Goal: Information Seeking & Learning: Compare options

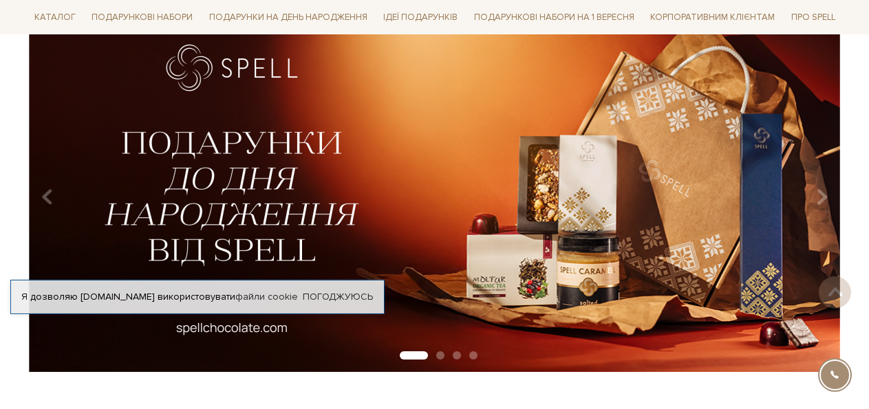
scroll to position [140, 0]
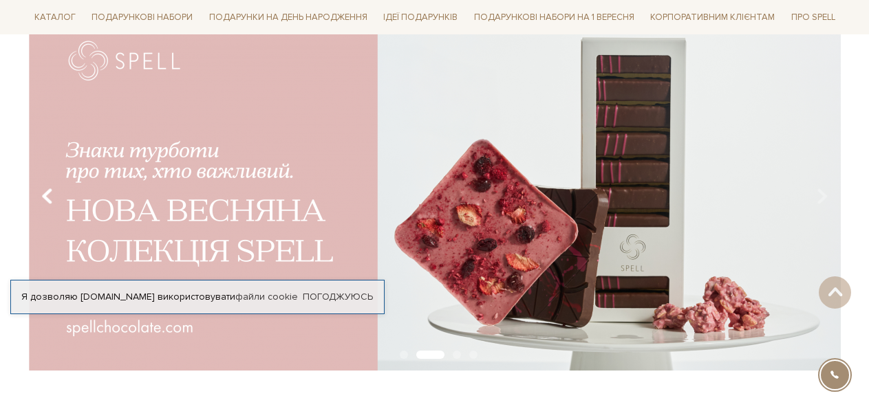
click at [41, 191] on button "Carousel Navigation" at bounding box center [50, 197] width 19 height 32
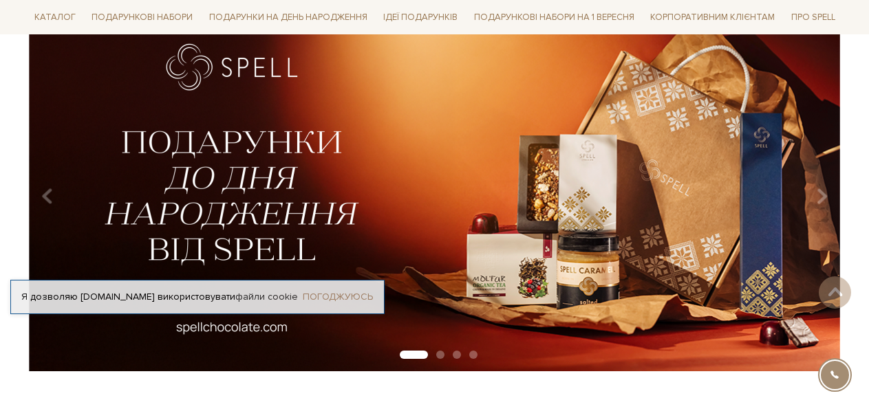
click at [327, 298] on link "Погоджуюсь" at bounding box center [338, 297] width 70 height 12
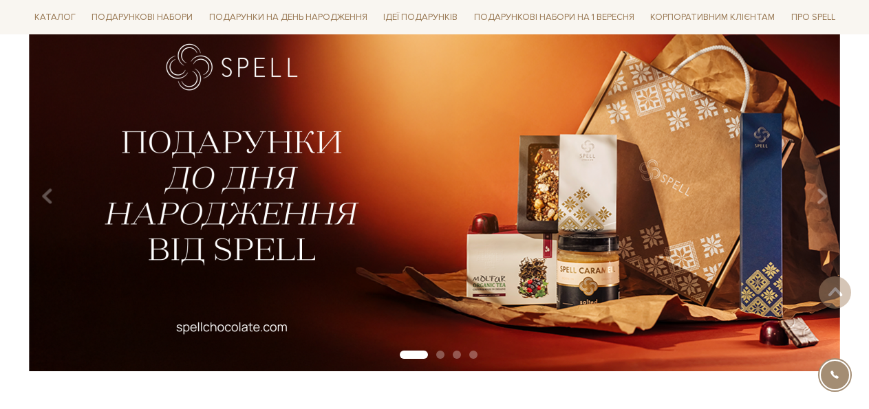
click at [406, 215] on img at bounding box center [434, 192] width 812 height 360
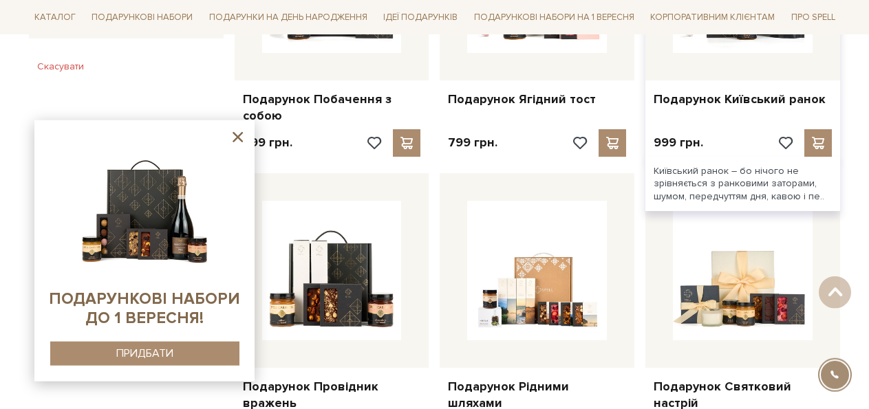
scroll to position [982, 0]
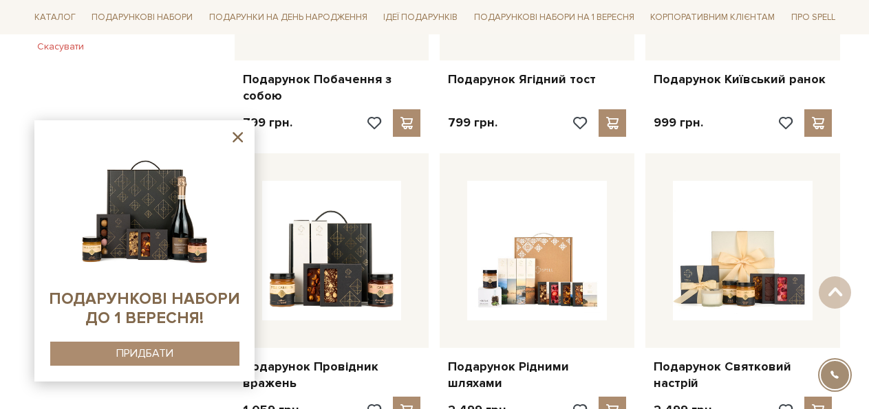
click at [235, 136] on icon at bounding box center [237, 137] width 17 height 17
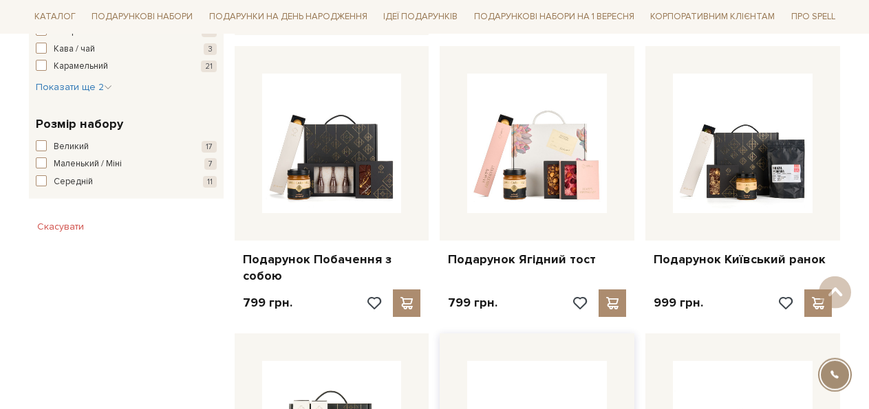
scroll to position [772, 0]
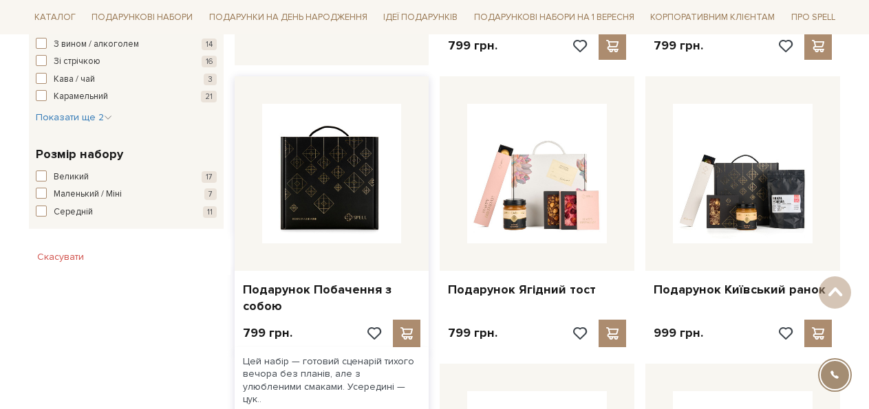
click at [337, 212] on img at bounding box center [332, 174] width 140 height 140
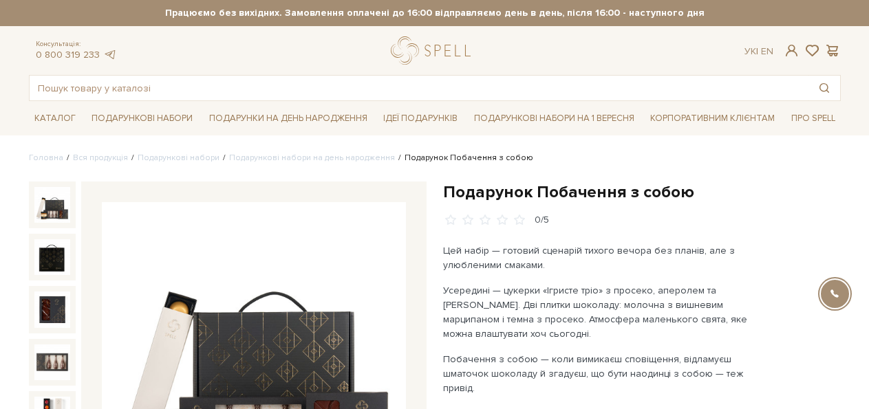
scroll to position [140, 0]
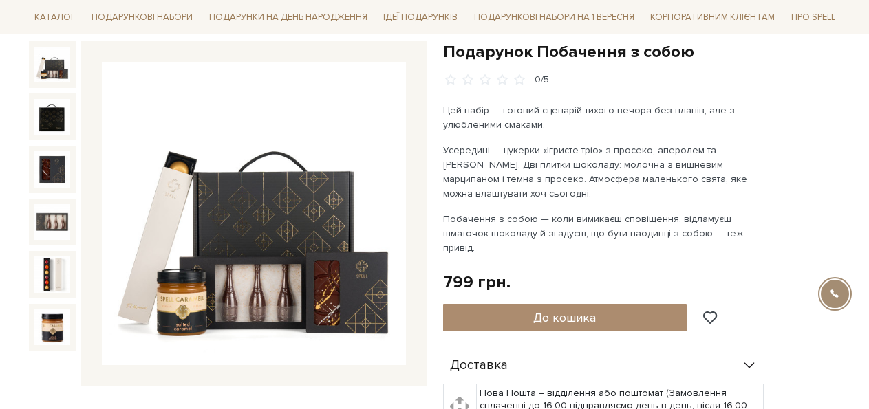
click at [253, 310] on img at bounding box center [254, 214] width 304 height 304
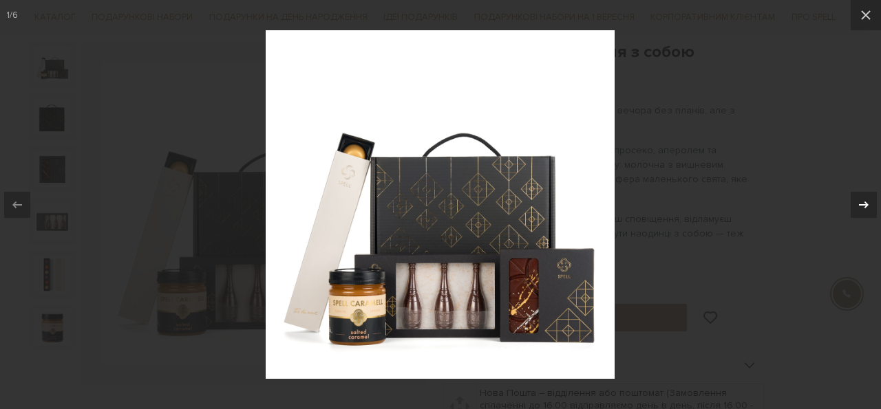
click at [858, 206] on icon at bounding box center [863, 205] width 17 height 17
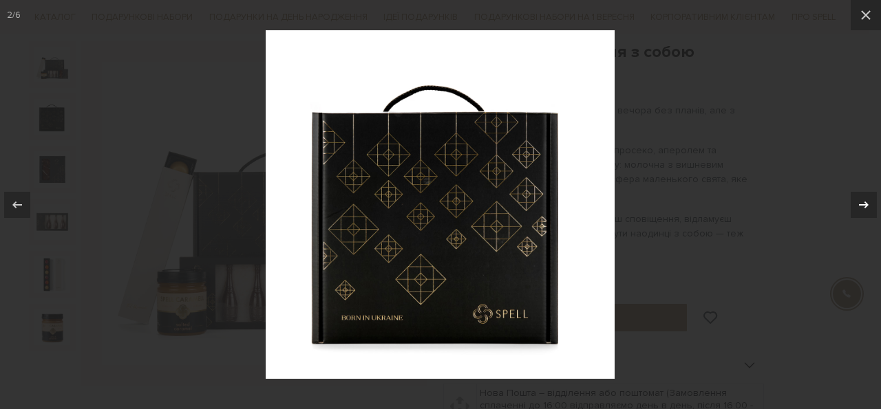
click at [858, 206] on icon at bounding box center [863, 205] width 17 height 17
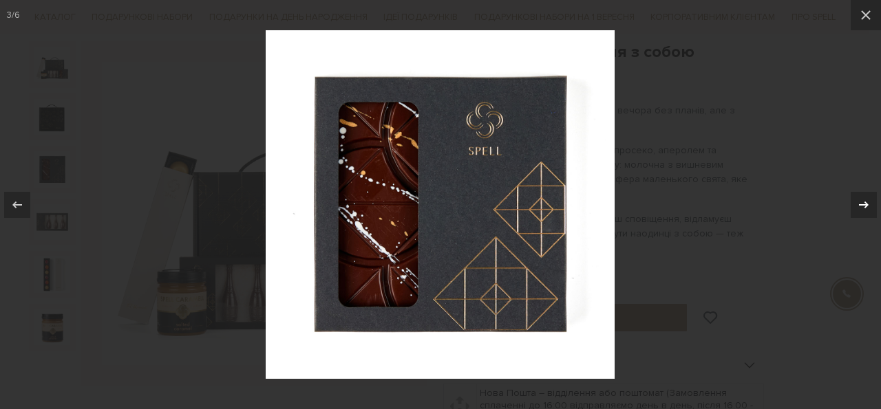
click at [858, 206] on icon at bounding box center [863, 205] width 17 height 17
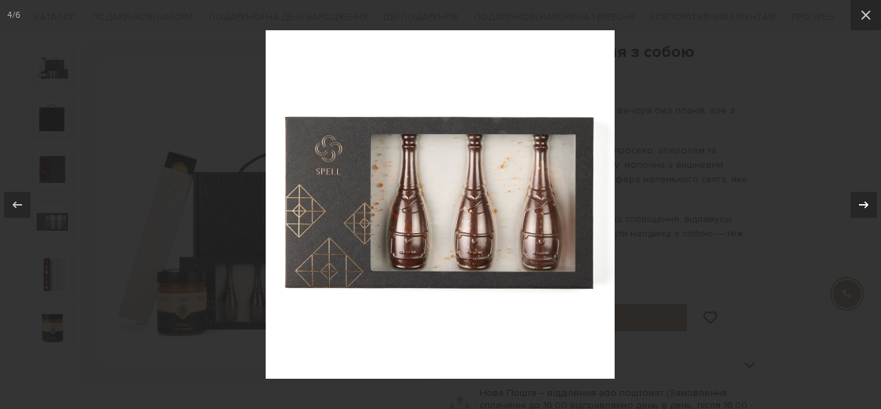
click at [858, 206] on icon at bounding box center [863, 205] width 17 height 17
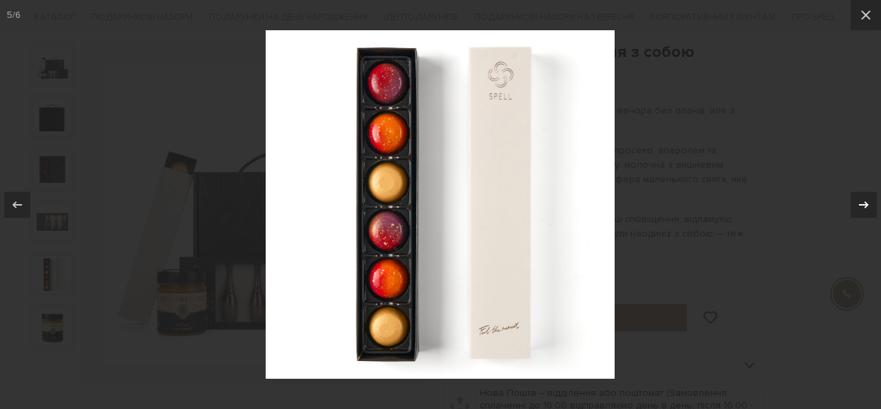
click at [858, 206] on icon at bounding box center [863, 205] width 17 height 17
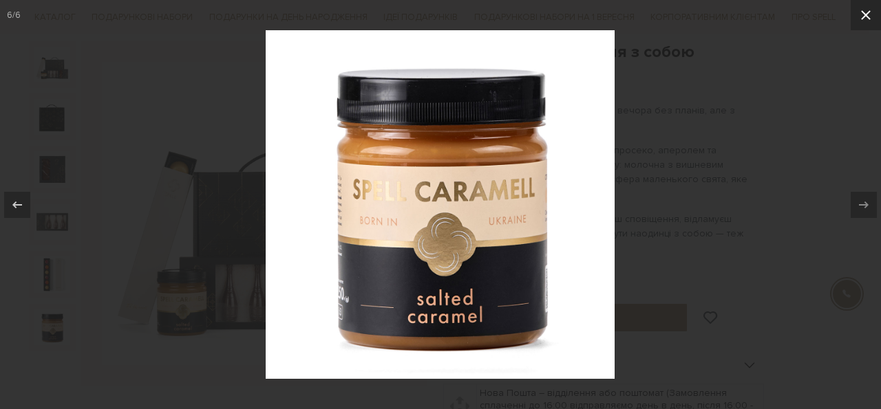
click at [863, 13] on icon at bounding box center [866, 15] width 10 height 10
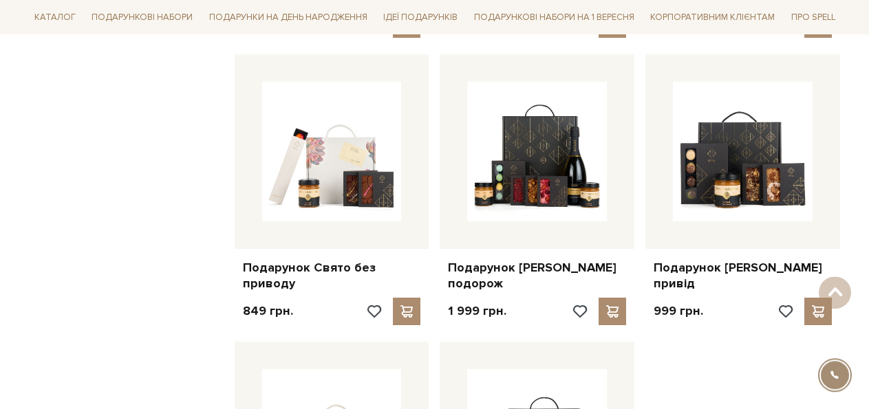
scroll to position [1403, 0]
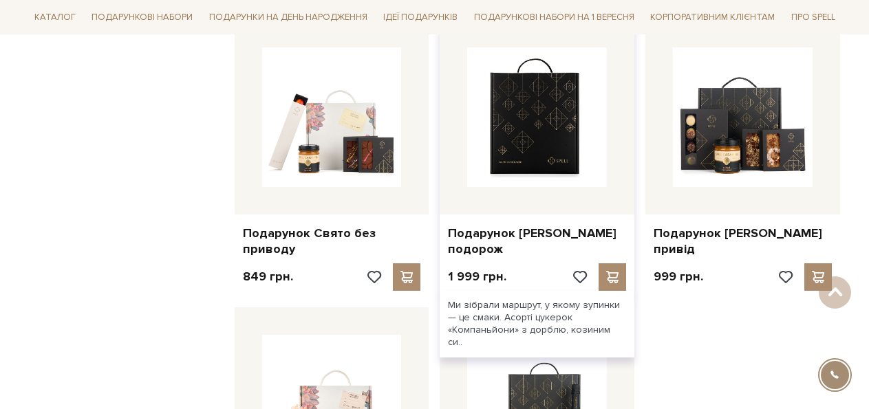
click at [567, 148] on img at bounding box center [537, 117] width 140 height 140
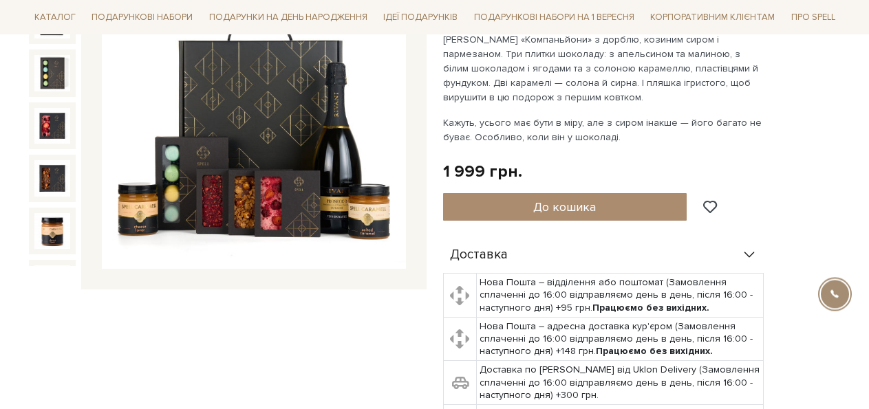
scroll to position [211, 0]
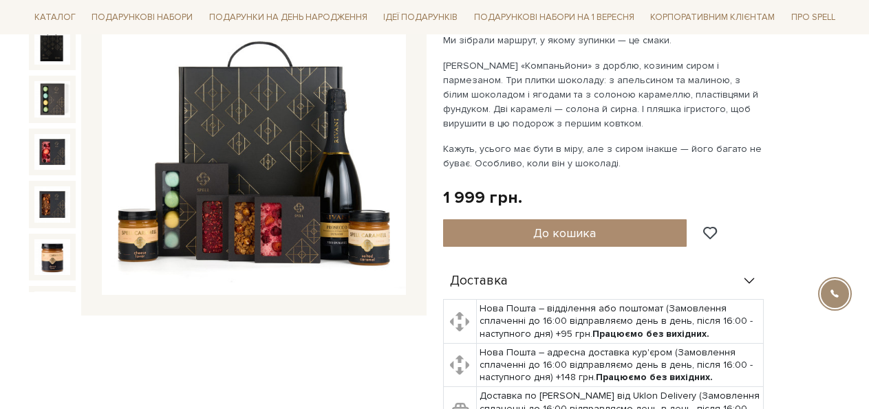
click at [303, 168] on img at bounding box center [254, 144] width 304 height 304
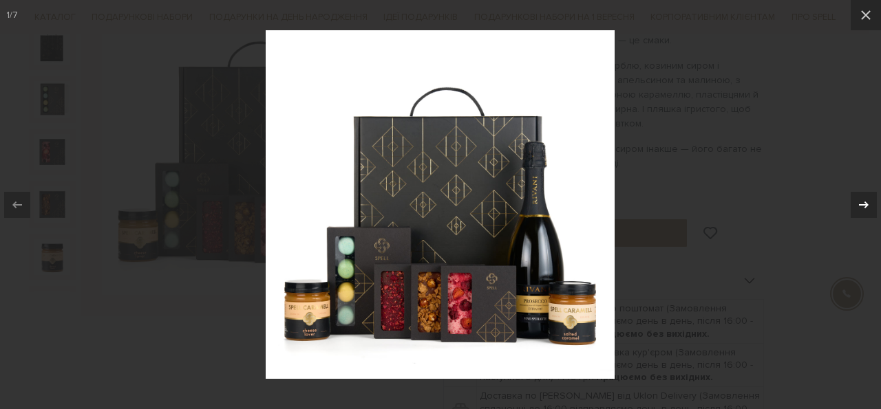
click at [863, 204] on icon at bounding box center [863, 205] width 17 height 17
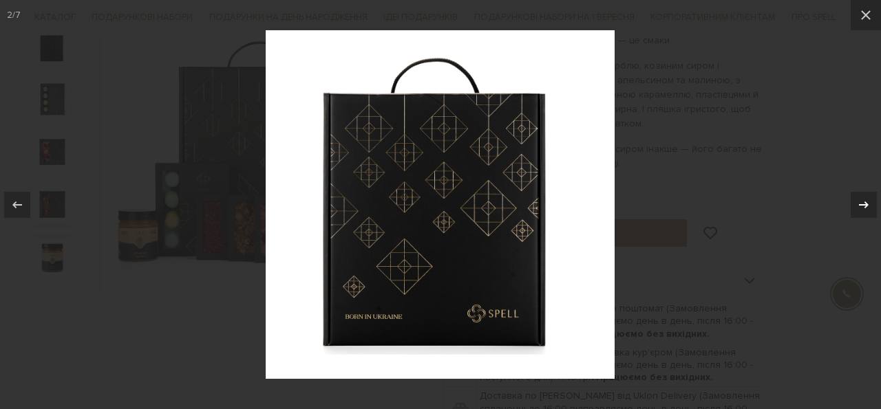
click at [857, 204] on icon at bounding box center [863, 205] width 17 height 17
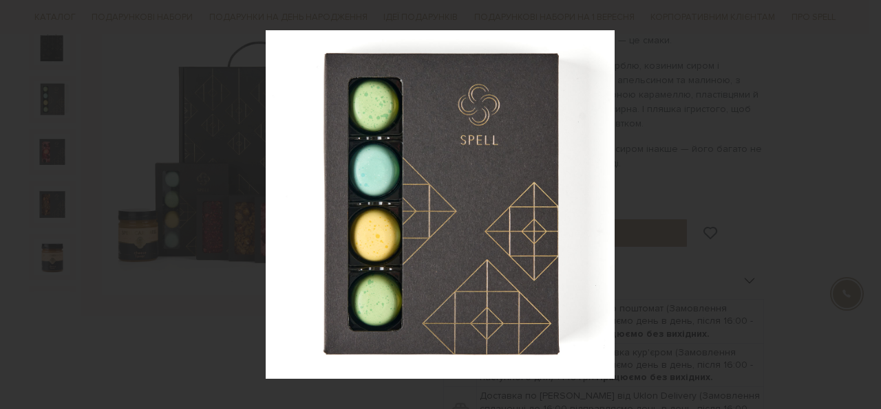
click at [857, 204] on icon at bounding box center [863, 205] width 17 height 17
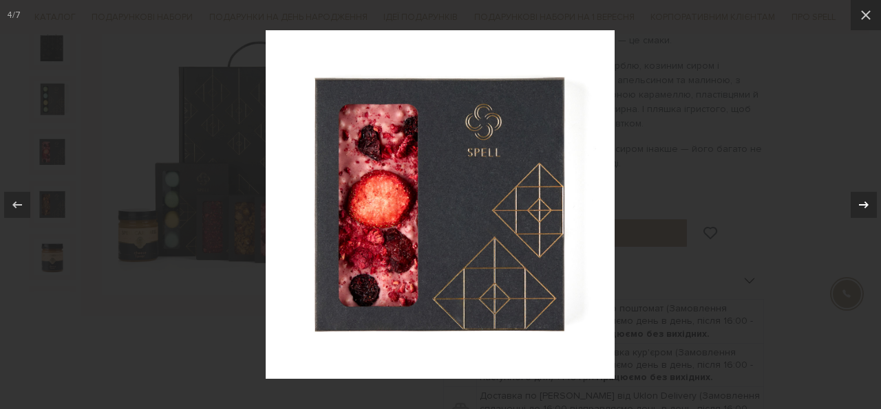
click at [857, 204] on icon at bounding box center [863, 205] width 17 height 17
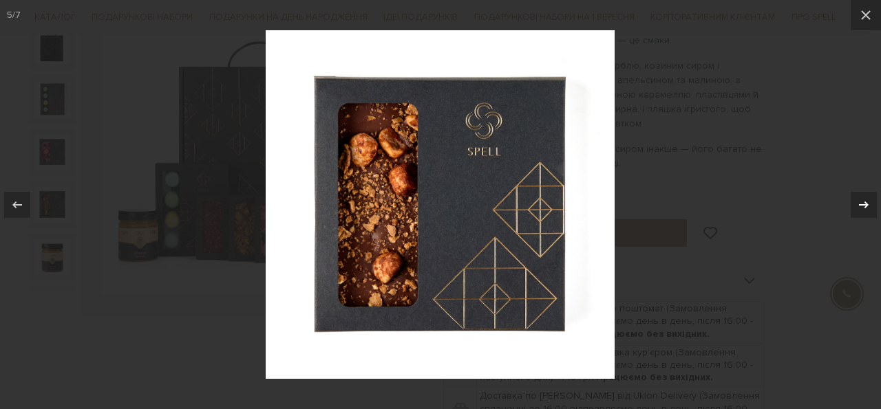
click at [857, 204] on icon at bounding box center [863, 205] width 17 height 17
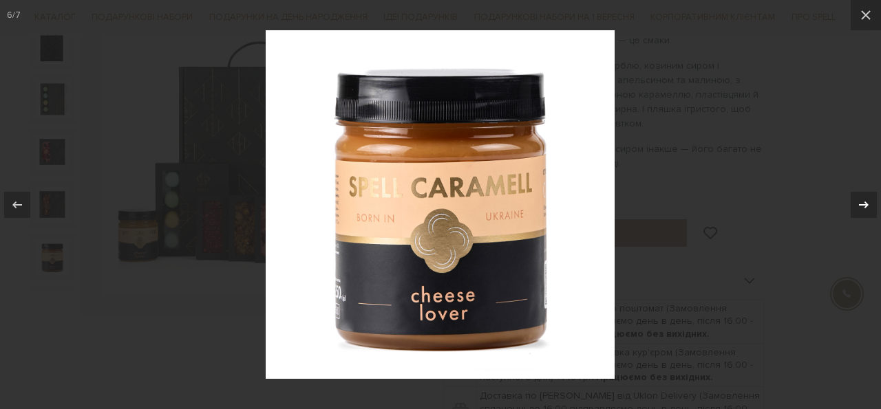
click at [857, 204] on icon at bounding box center [863, 205] width 17 height 17
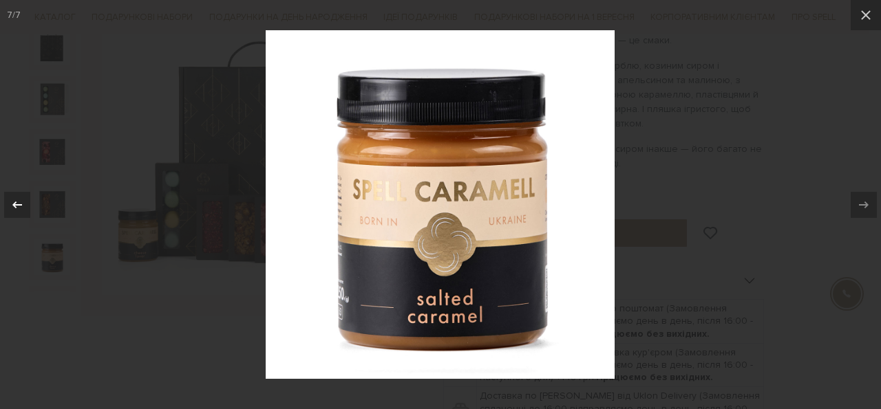
click at [19, 206] on icon at bounding box center [17, 205] width 17 height 17
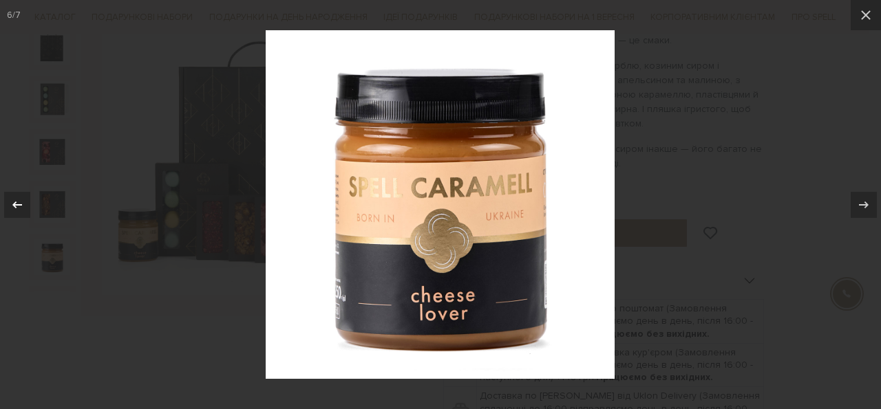
click at [19, 206] on icon at bounding box center [17, 205] width 17 height 17
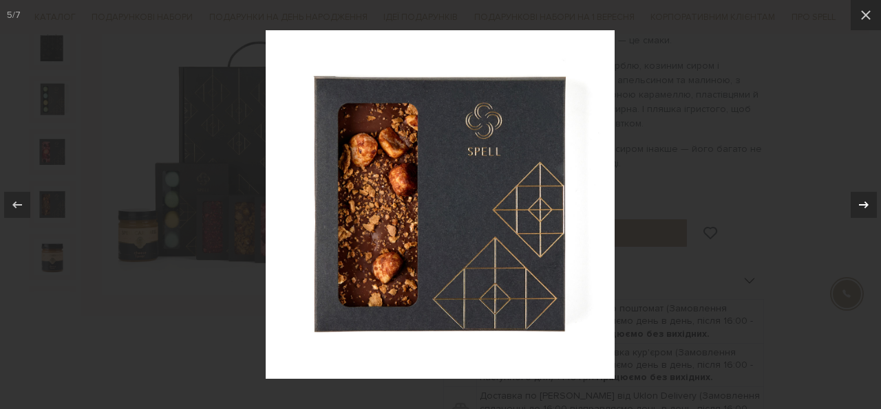
click at [866, 203] on icon at bounding box center [864, 204] width 10 height 7
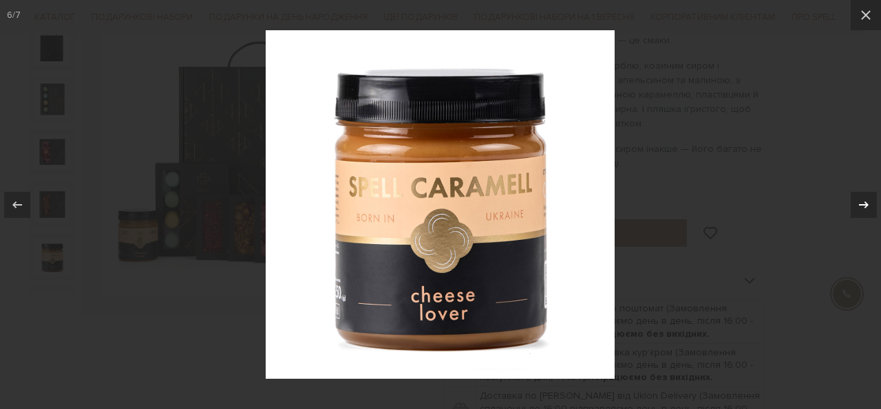
click at [866, 203] on icon at bounding box center [864, 204] width 10 height 7
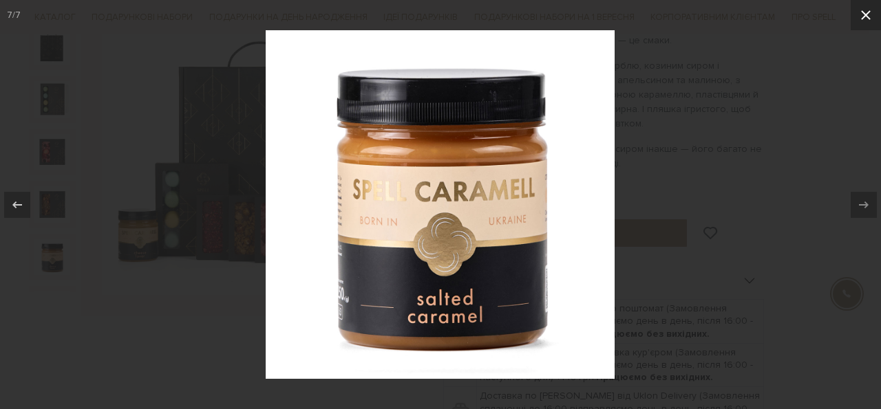
click at [861, 12] on icon at bounding box center [865, 15] width 17 height 17
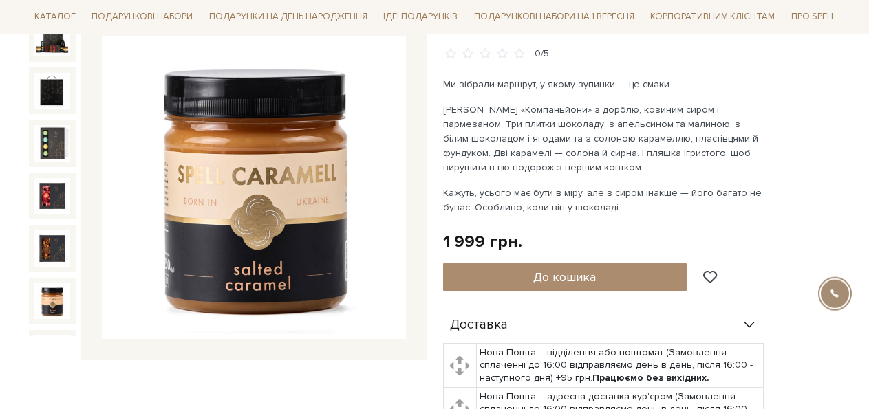
scroll to position [140, 0]
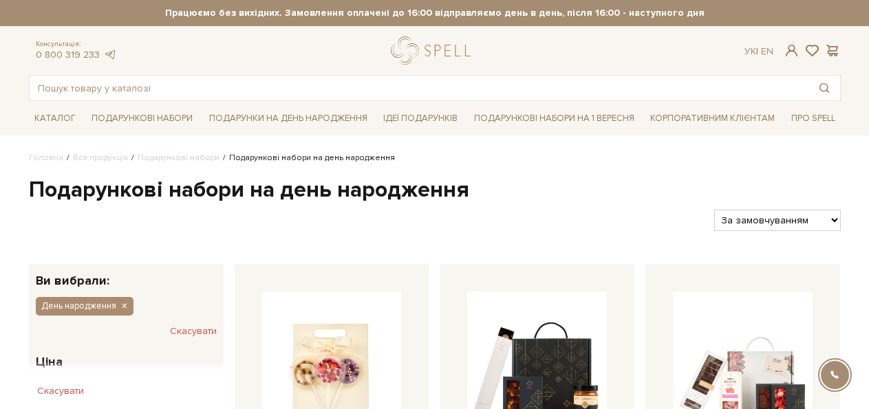
scroll to position [1403, 0]
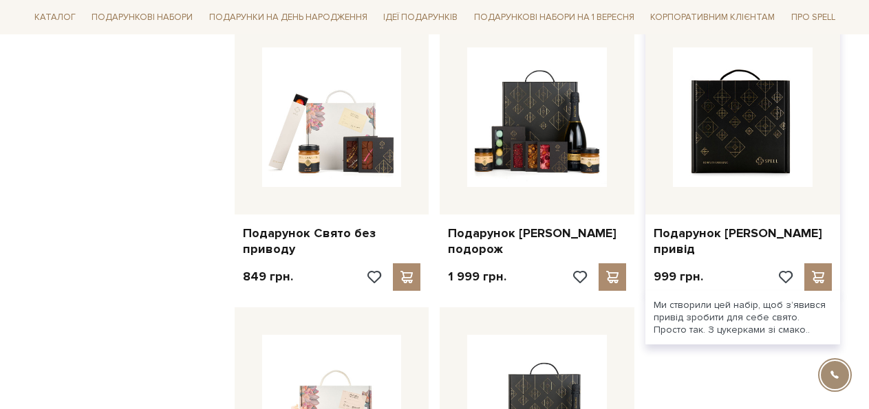
click at [728, 143] on img at bounding box center [743, 117] width 140 height 140
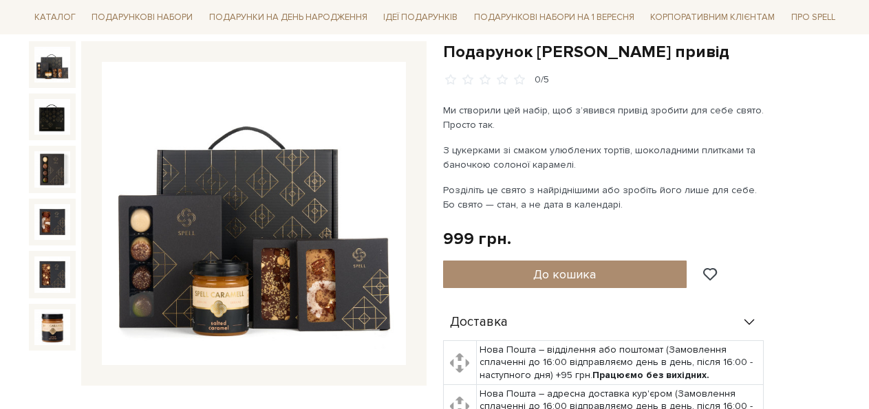
scroll to position [140, 0]
click at [359, 268] on img at bounding box center [254, 214] width 304 height 304
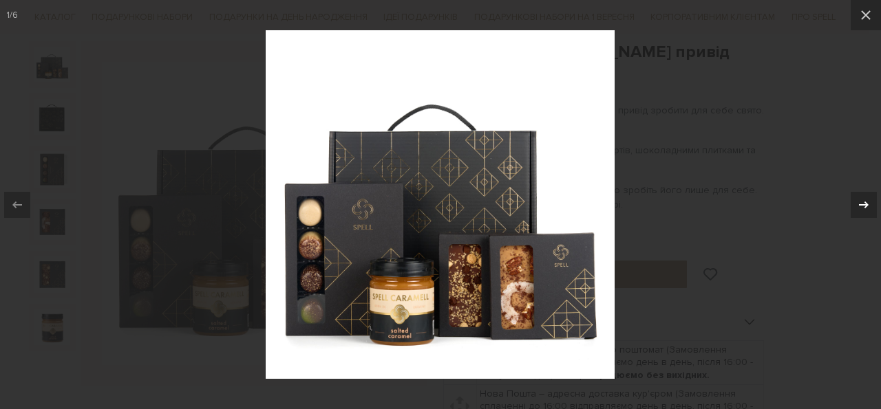
click at [868, 202] on icon at bounding box center [863, 205] width 17 height 17
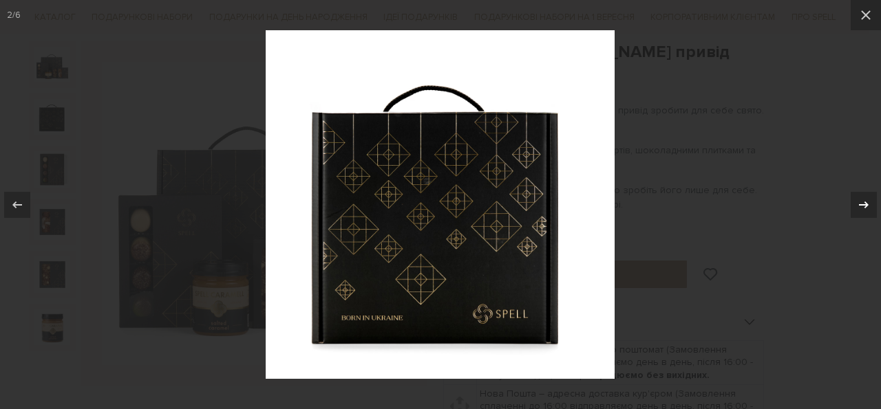
click at [868, 202] on icon at bounding box center [863, 205] width 17 height 17
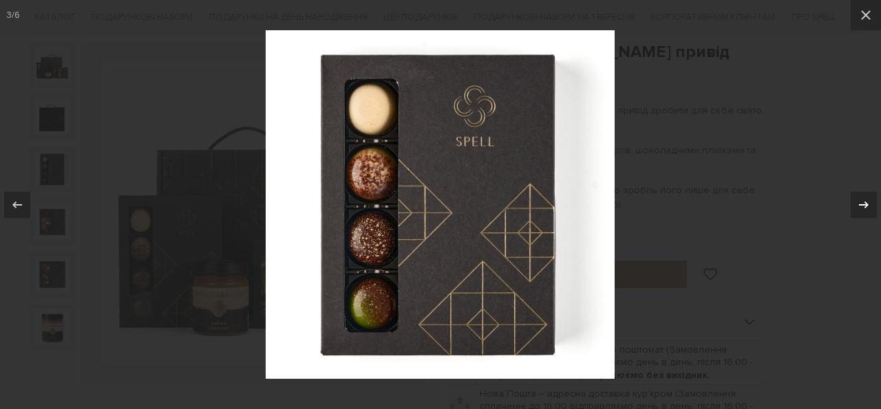
click at [868, 202] on icon at bounding box center [863, 205] width 17 height 17
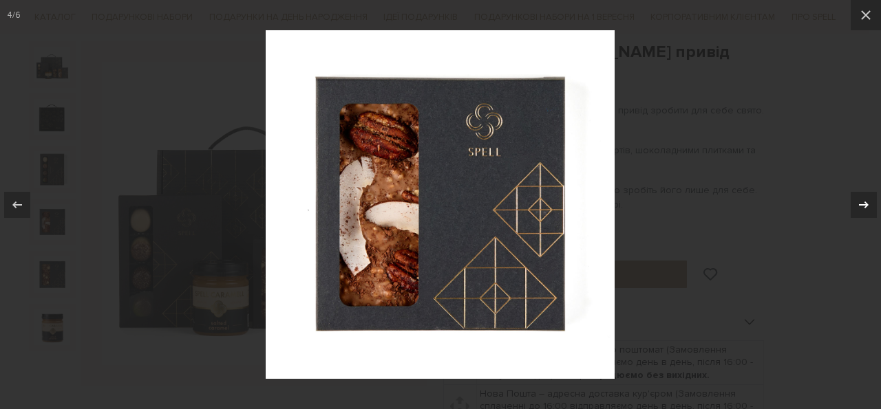
click at [868, 202] on icon at bounding box center [863, 205] width 17 height 17
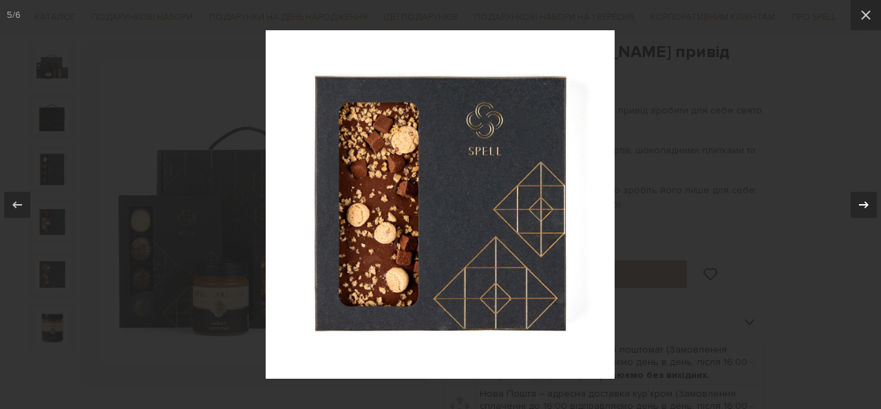
click at [868, 202] on icon at bounding box center [863, 205] width 17 height 17
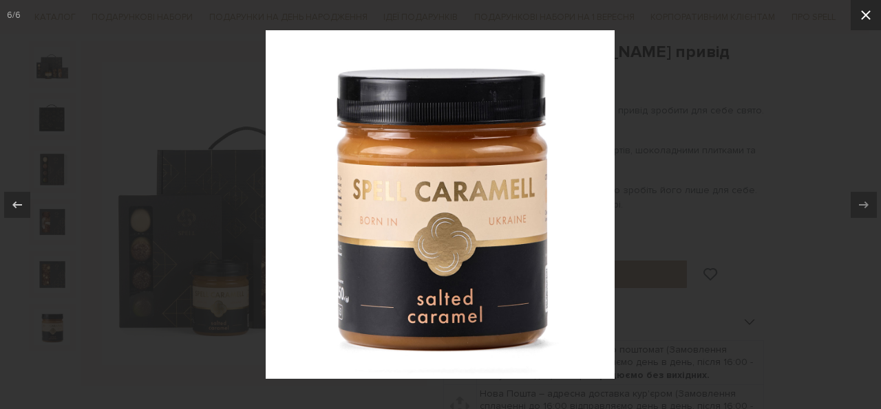
click at [863, 10] on icon at bounding box center [865, 15] width 17 height 17
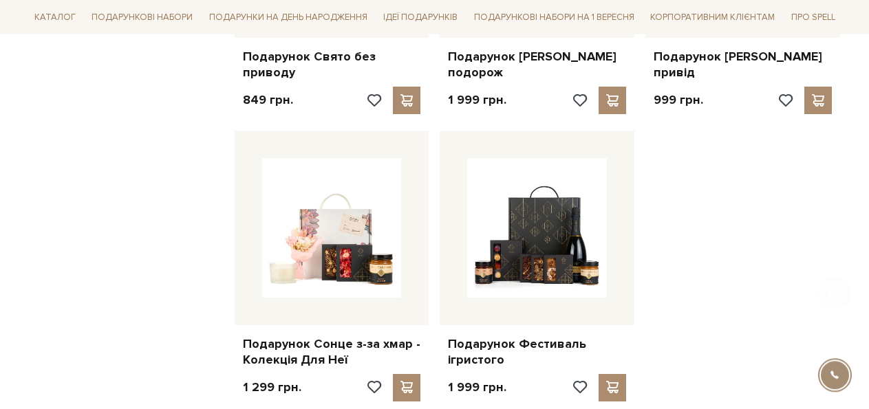
scroll to position [1614, 0]
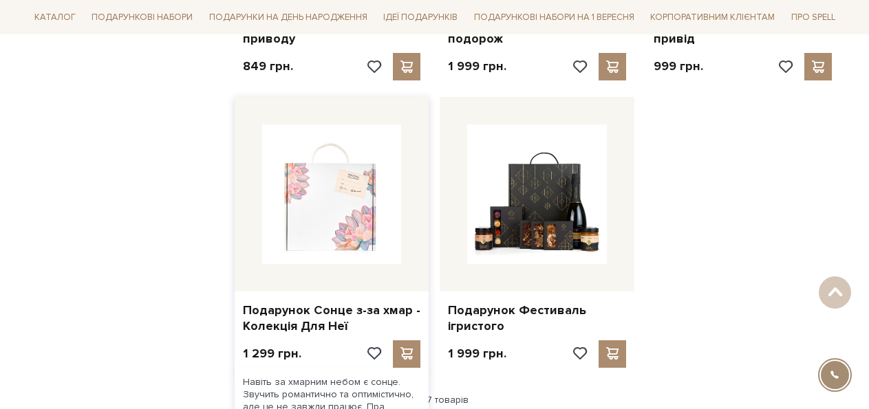
click at [315, 213] on img at bounding box center [332, 195] width 140 height 140
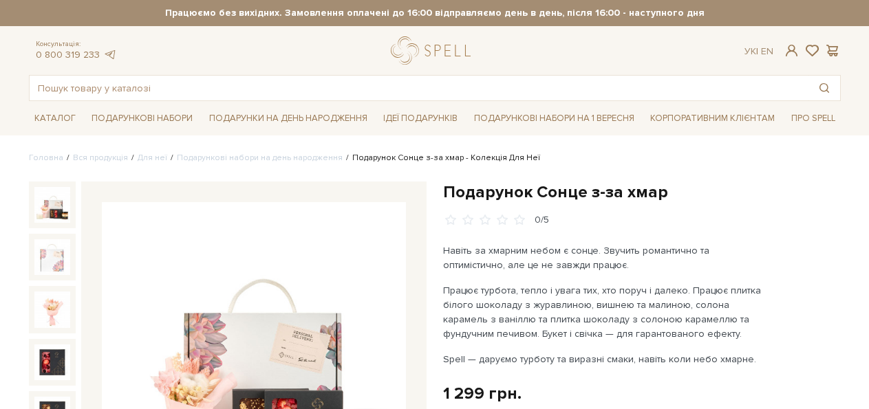
scroll to position [140, 0]
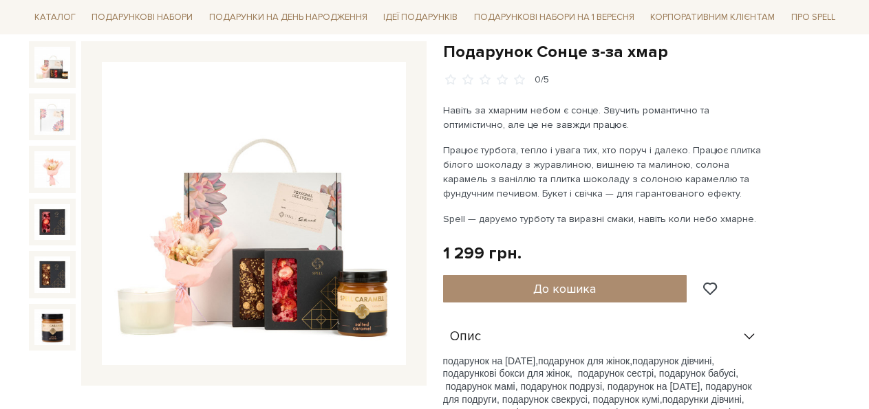
click at [227, 290] on img at bounding box center [254, 214] width 304 height 304
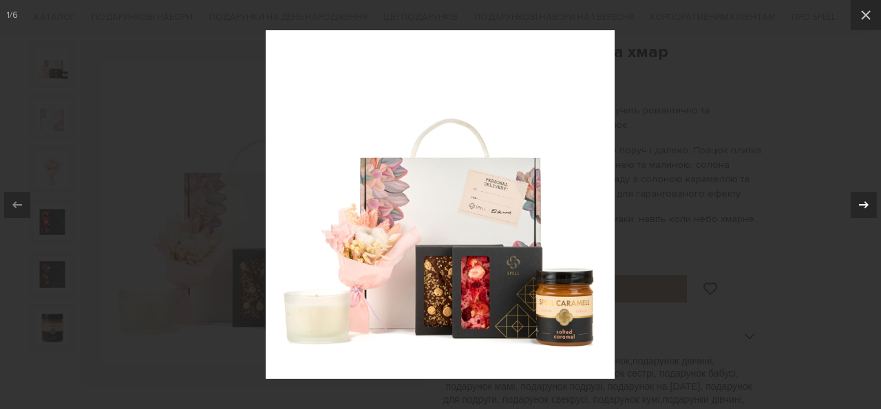
click at [863, 203] on icon at bounding box center [863, 205] width 17 height 17
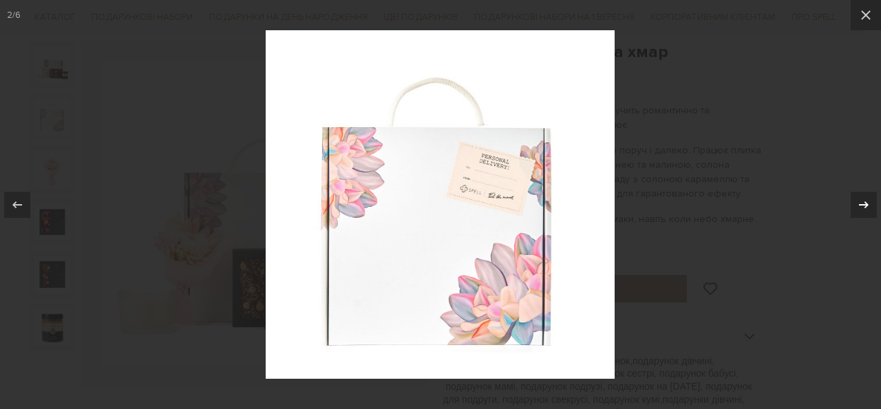
click at [863, 203] on icon at bounding box center [863, 205] width 17 height 17
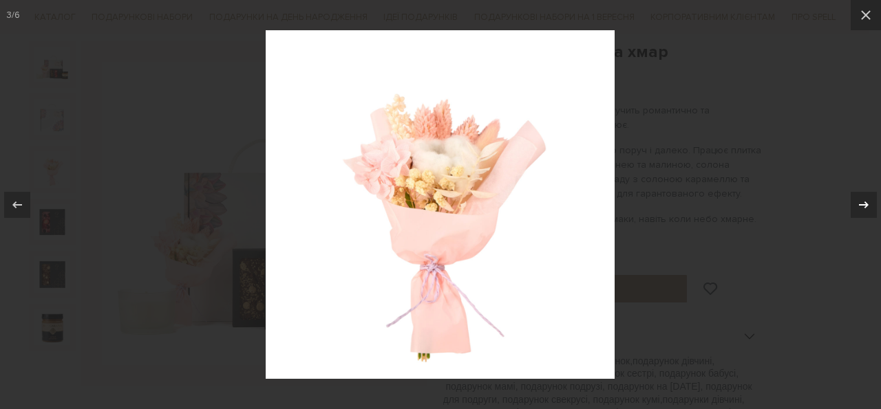
click at [863, 202] on icon at bounding box center [863, 205] width 17 height 17
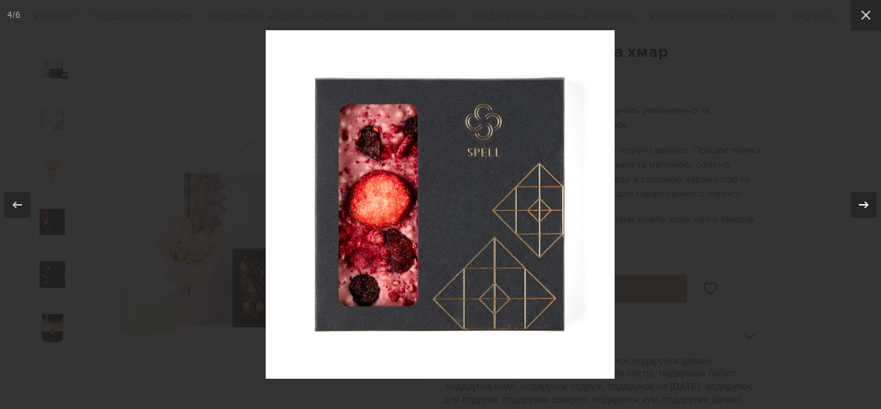
click at [863, 206] on icon at bounding box center [863, 205] width 17 height 17
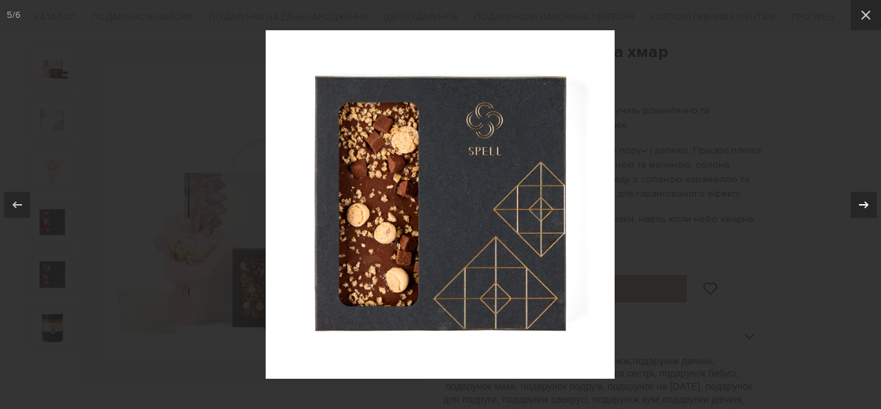
click at [863, 206] on icon at bounding box center [863, 205] width 17 height 17
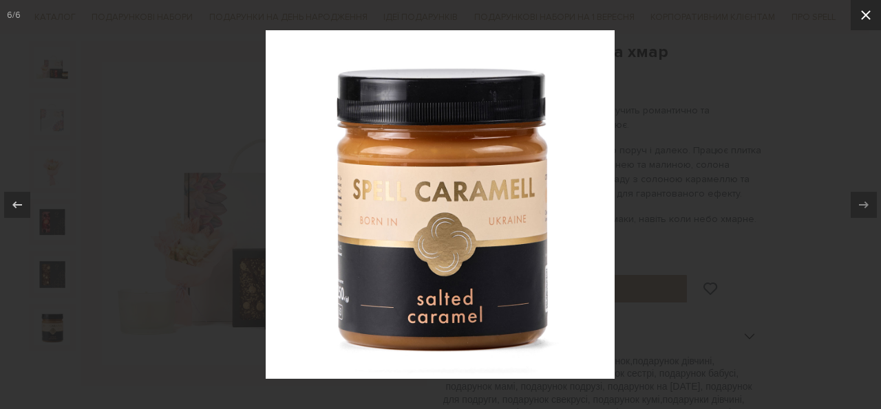
click at [868, 21] on icon at bounding box center [865, 15] width 17 height 17
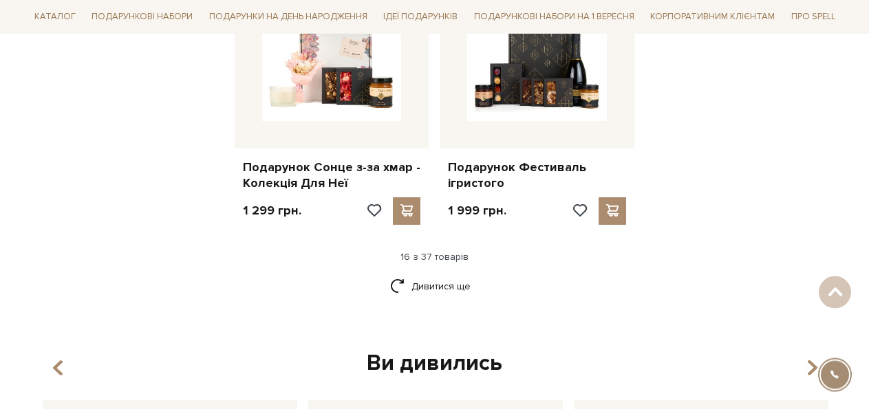
scroll to position [1824, 0]
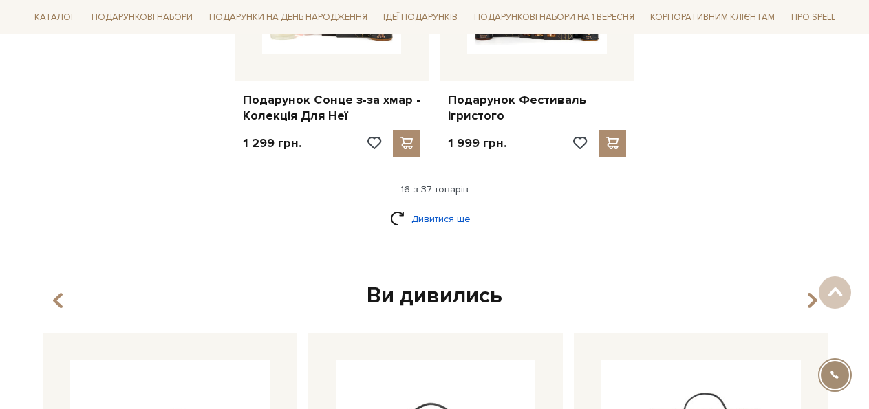
click at [454, 216] on link "Дивитися ще" at bounding box center [434, 219] width 89 height 24
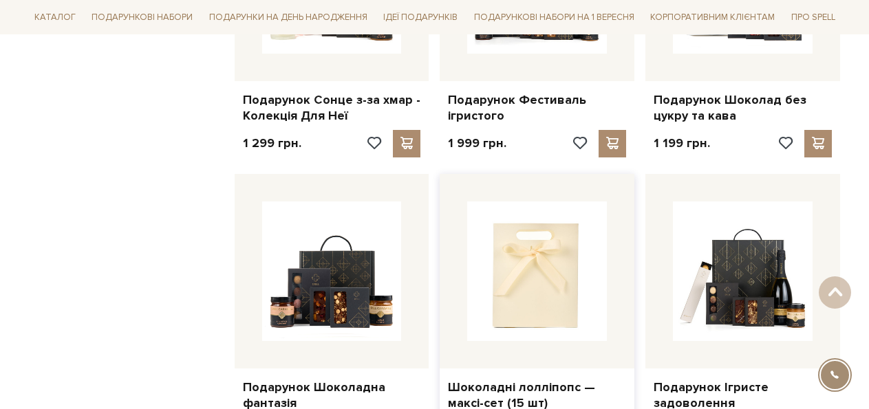
click at [508, 269] on img at bounding box center [537, 272] width 140 height 140
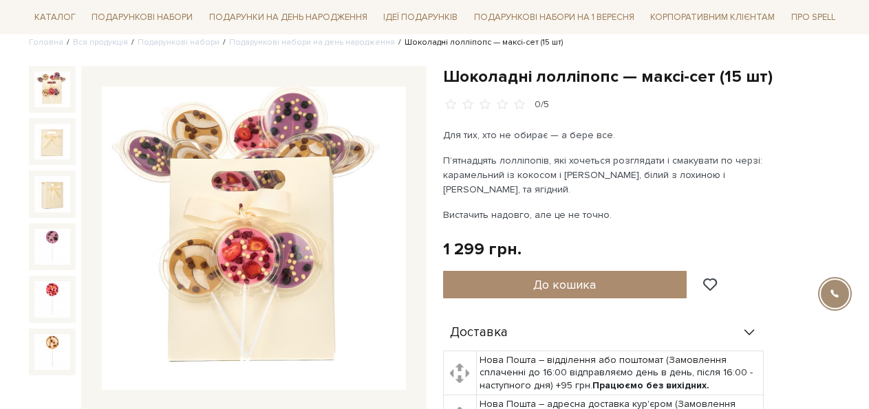
scroll to position [140, 0]
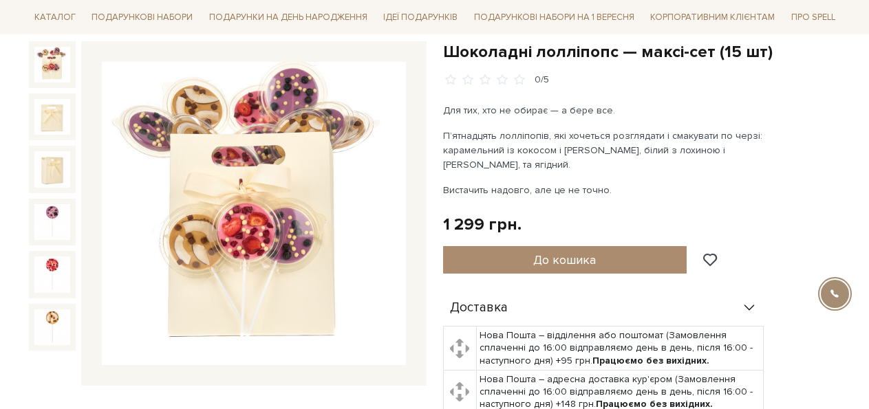
click at [397, 235] on img at bounding box center [254, 214] width 304 height 304
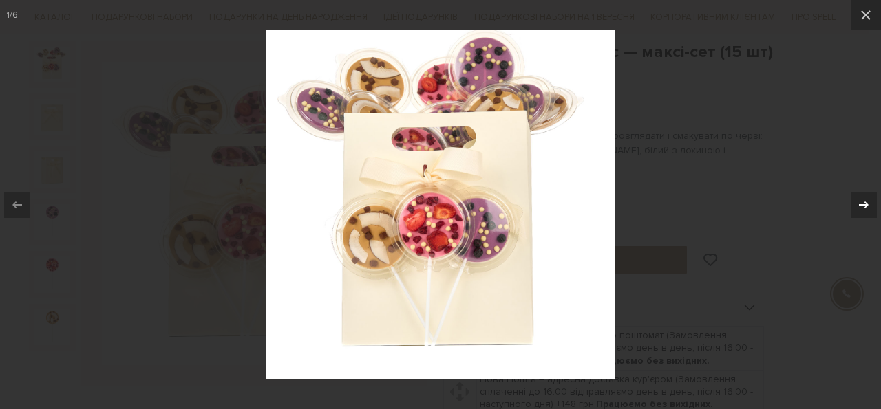
click at [868, 206] on icon at bounding box center [863, 205] width 17 height 17
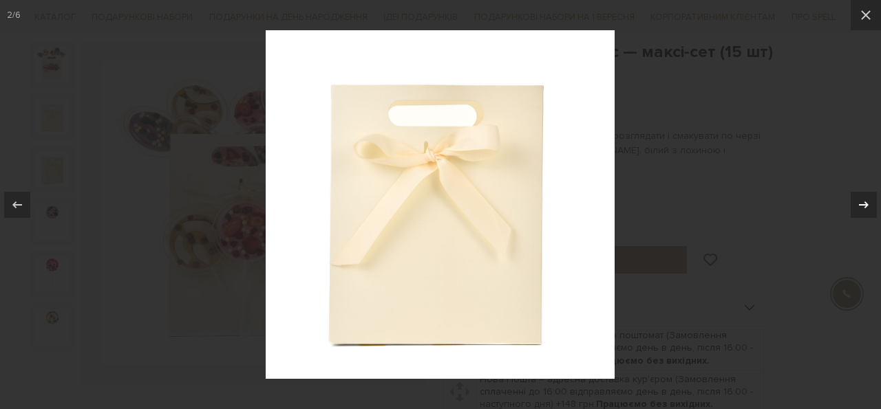
click at [868, 206] on icon at bounding box center [863, 205] width 17 height 17
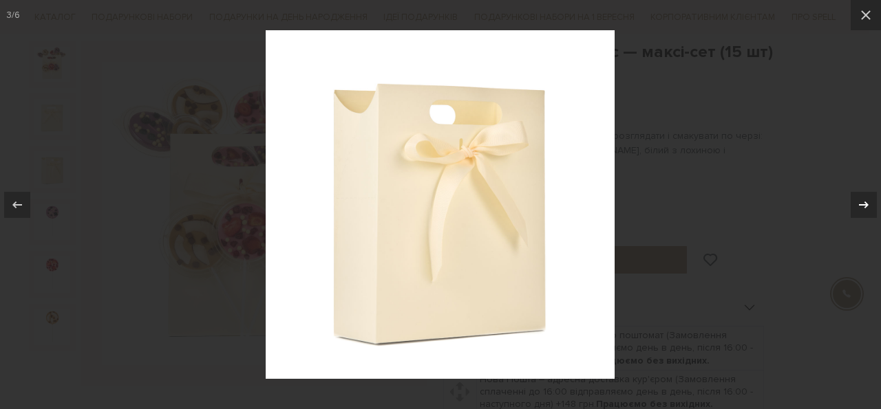
click at [868, 206] on icon at bounding box center [863, 205] width 17 height 17
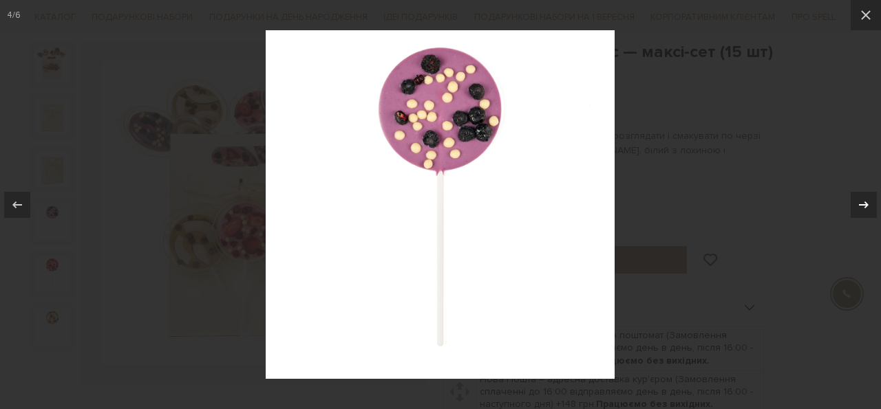
click at [868, 206] on icon at bounding box center [863, 205] width 17 height 17
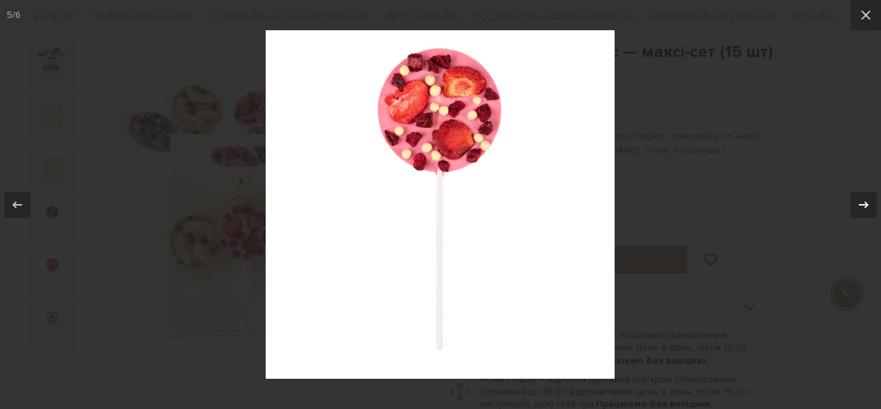
click at [868, 206] on icon at bounding box center [863, 205] width 17 height 17
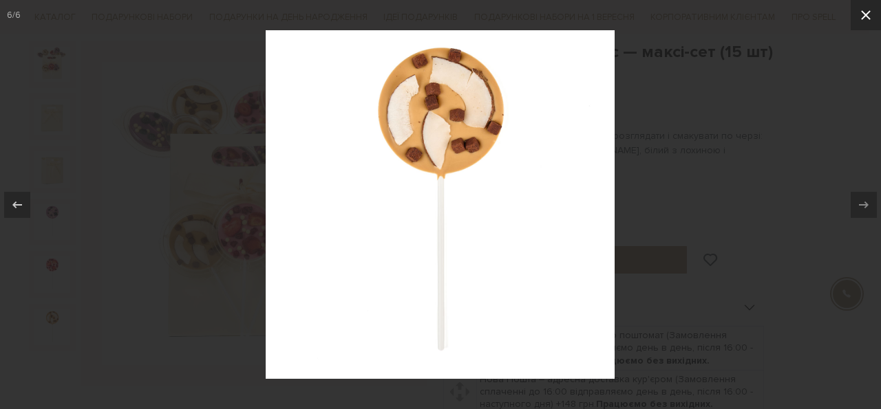
click at [868, 18] on icon at bounding box center [866, 15] width 10 height 10
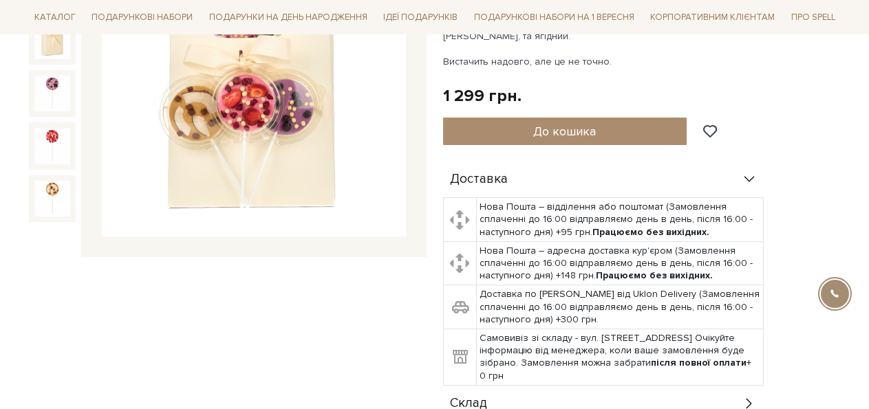
scroll to position [140, 0]
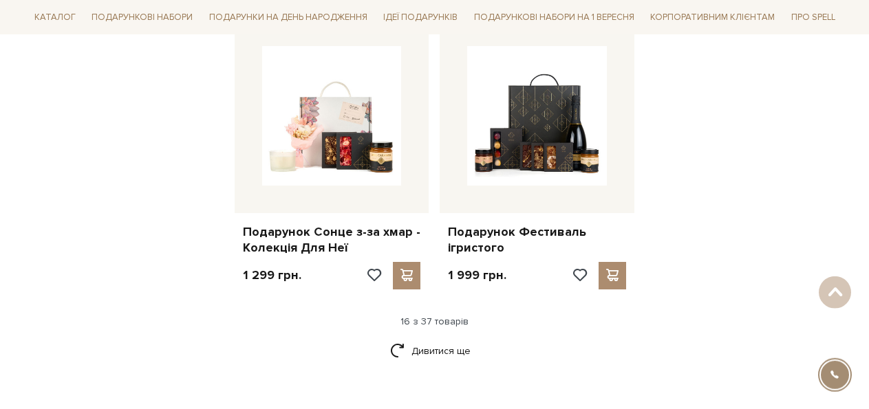
scroll to position [1754, 0]
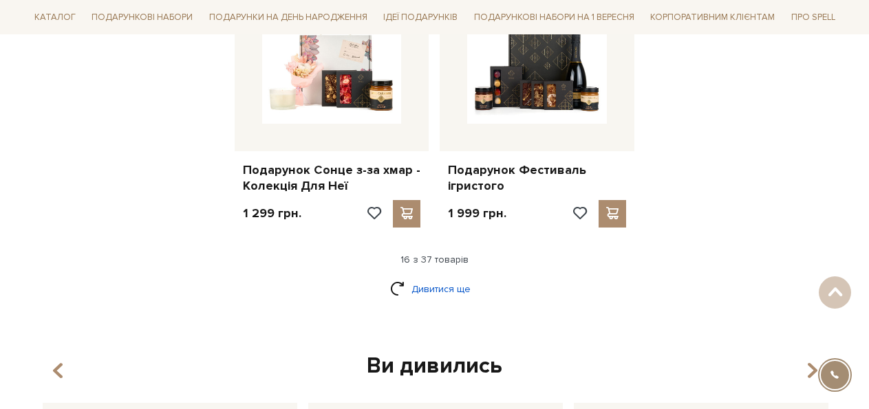
click at [452, 290] on link "Дивитися ще" at bounding box center [434, 289] width 89 height 24
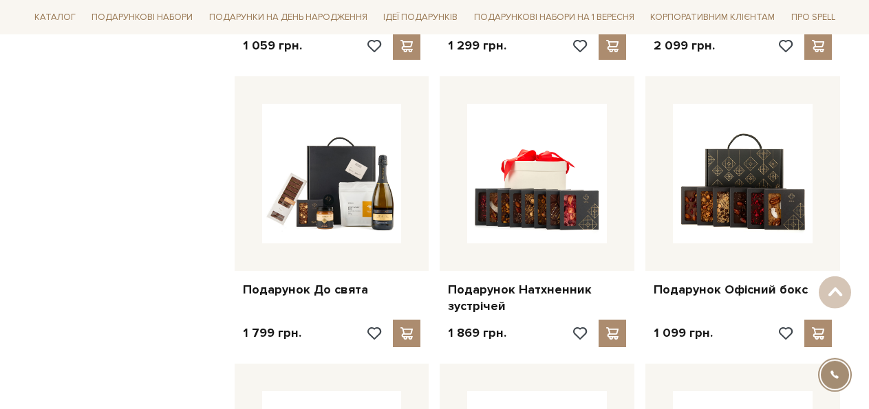
scroll to position [2245, 0]
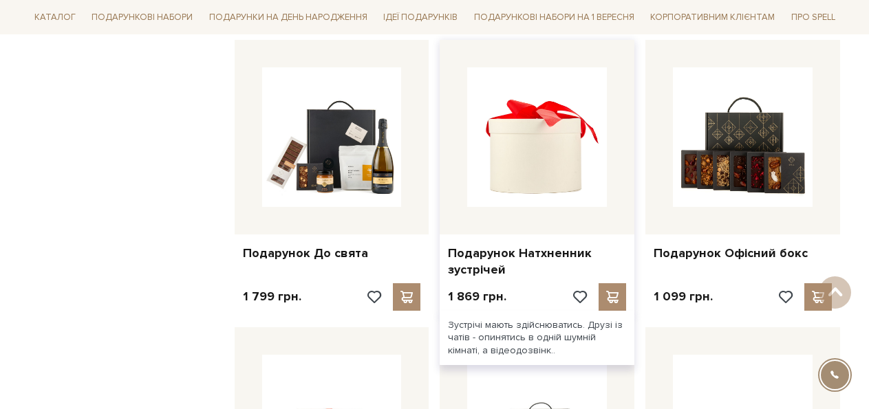
click at [542, 171] on img at bounding box center [537, 137] width 140 height 140
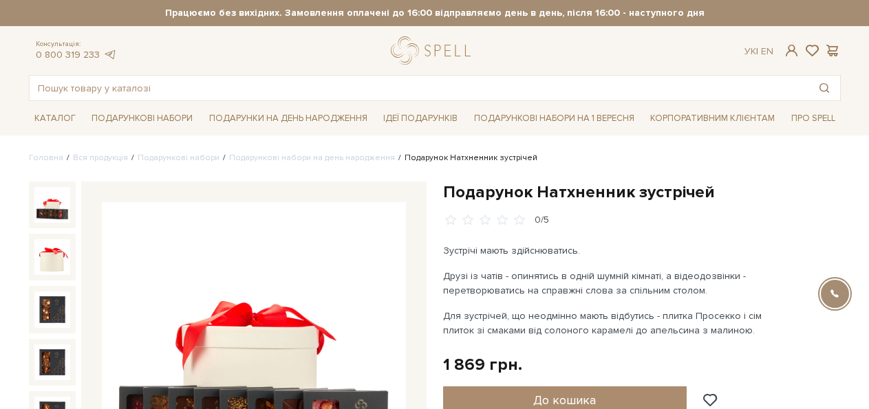
scroll to position [140, 0]
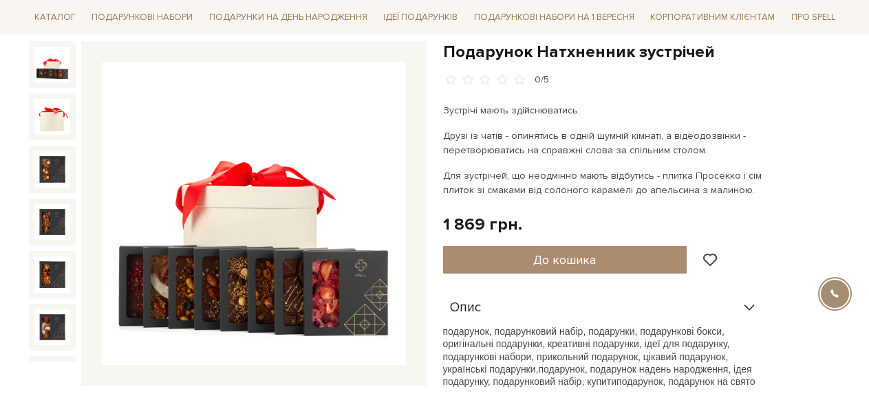
click at [396, 199] on img at bounding box center [254, 214] width 304 height 304
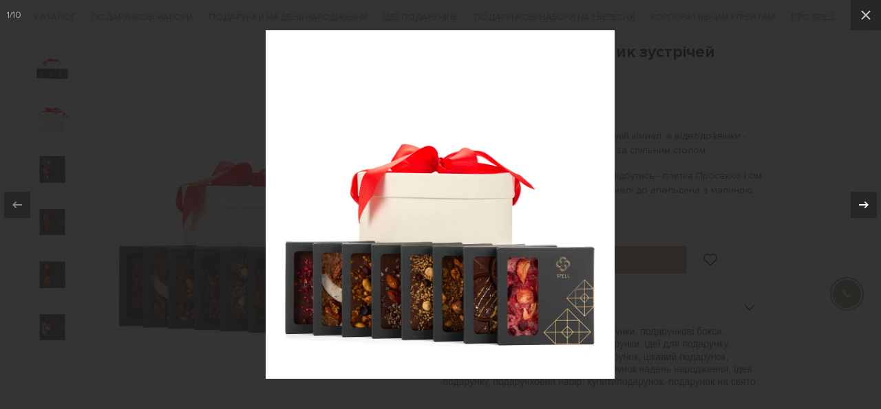
click at [868, 201] on icon at bounding box center [863, 205] width 17 height 17
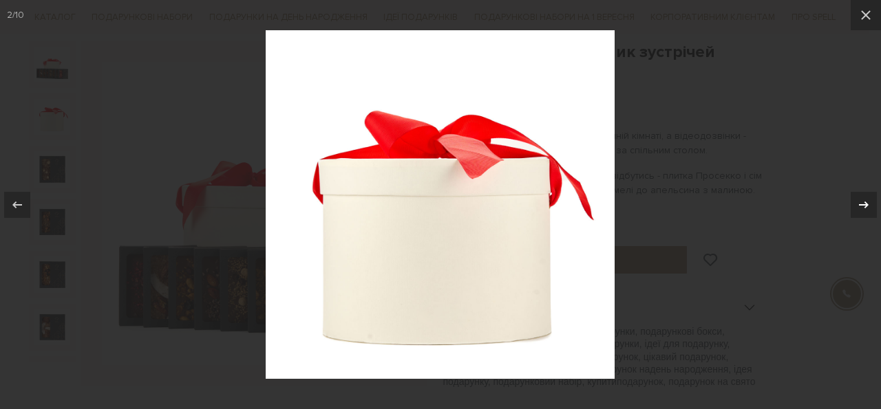
click at [868, 201] on icon at bounding box center [863, 205] width 17 height 17
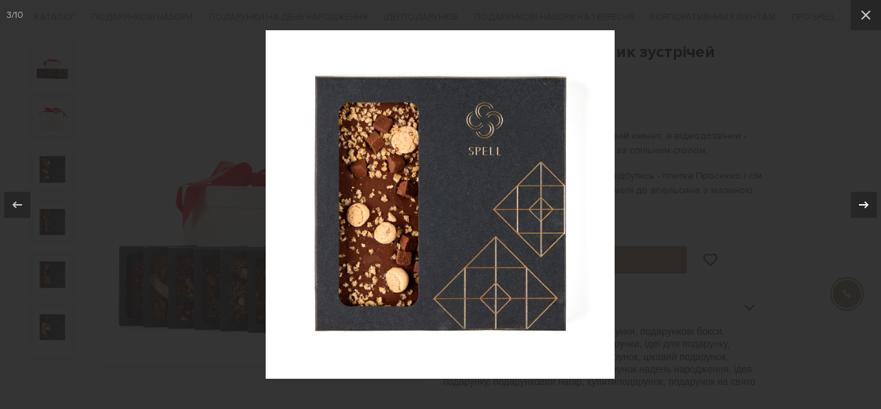
click at [868, 201] on icon at bounding box center [863, 205] width 17 height 17
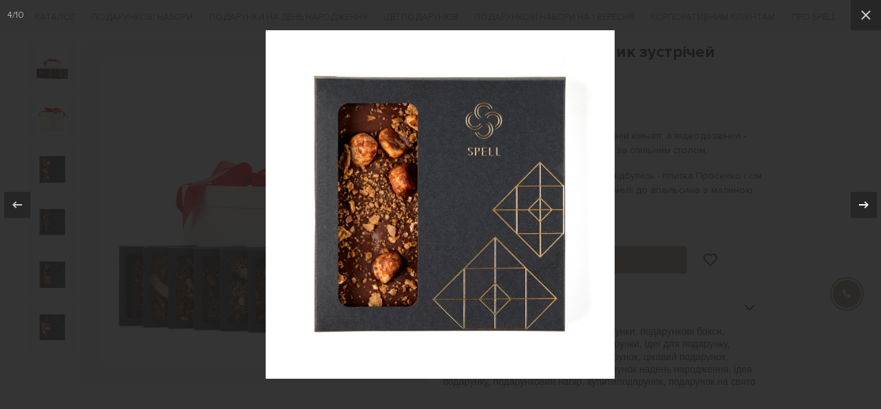
click at [868, 201] on icon at bounding box center [863, 205] width 17 height 17
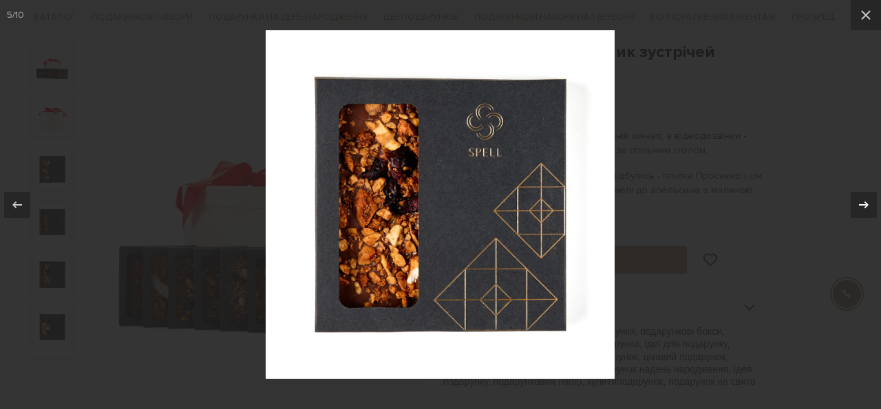
click at [868, 201] on icon at bounding box center [863, 205] width 17 height 17
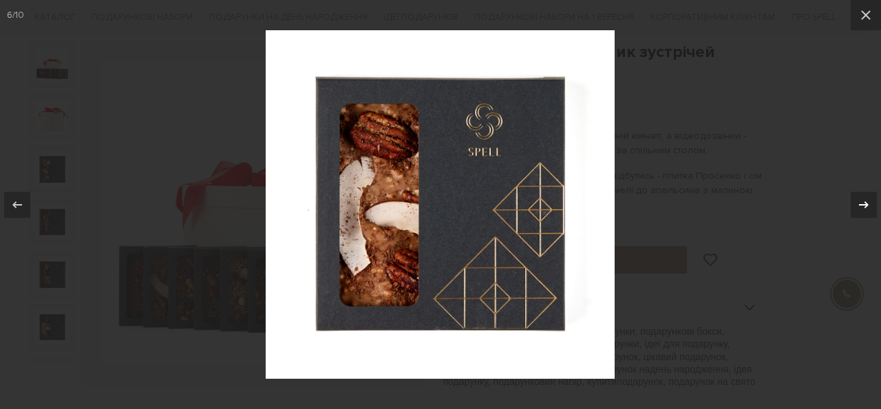
click at [868, 201] on icon at bounding box center [863, 205] width 17 height 17
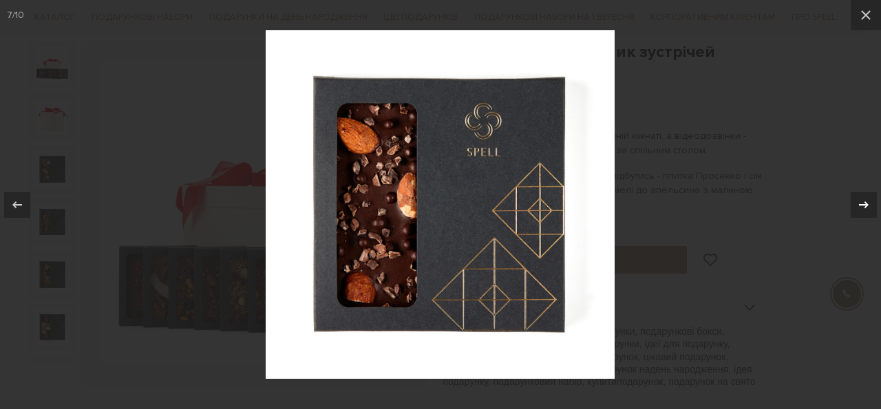
click at [868, 201] on icon at bounding box center [863, 205] width 17 height 17
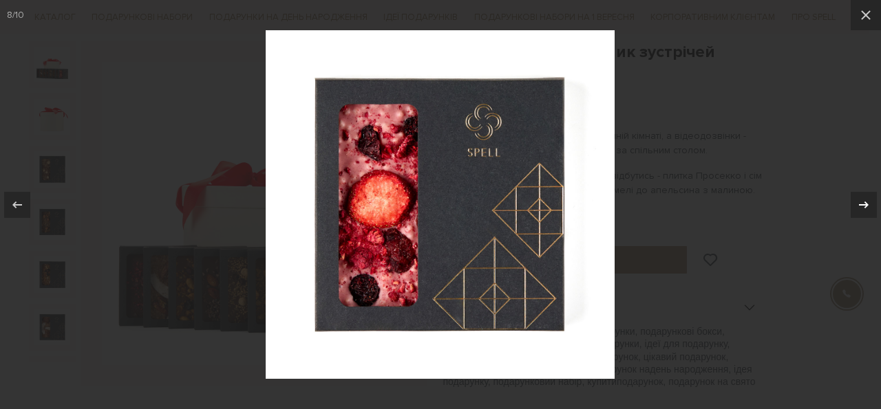
click at [868, 201] on icon at bounding box center [863, 205] width 17 height 17
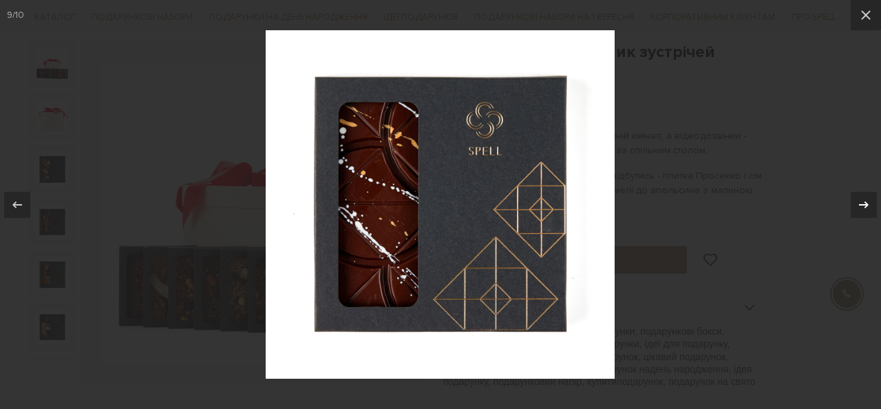
click at [868, 201] on icon at bounding box center [863, 205] width 17 height 17
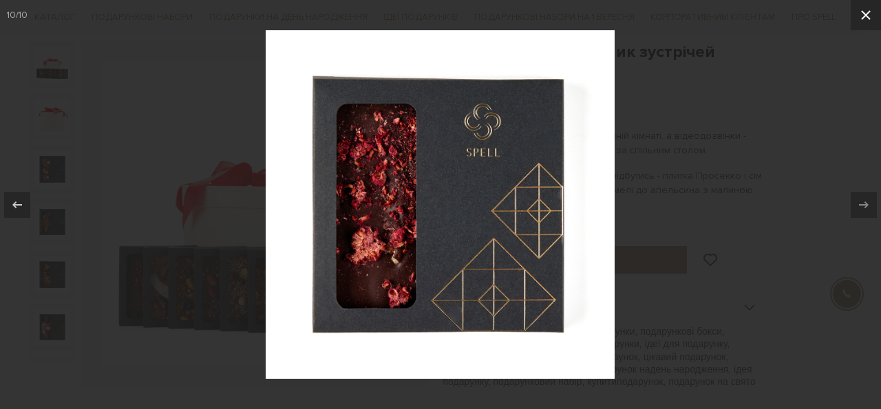
click at [863, 15] on icon at bounding box center [865, 15] width 17 height 17
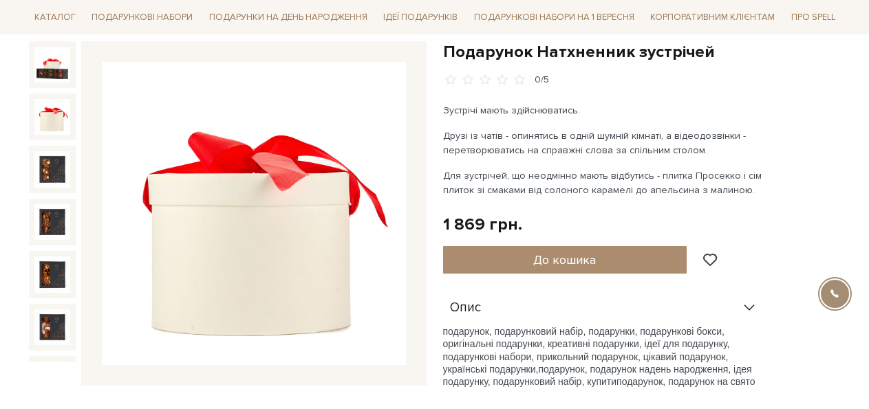
click at [45, 101] on img at bounding box center [52, 117] width 36 height 36
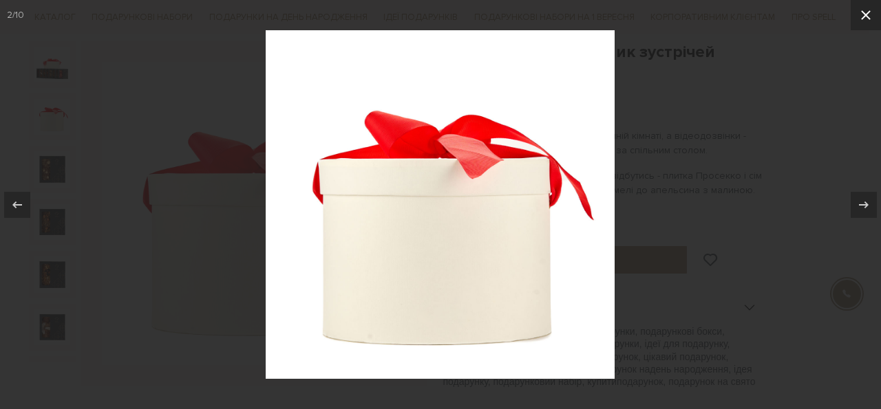
click at [868, 14] on icon at bounding box center [865, 15] width 17 height 17
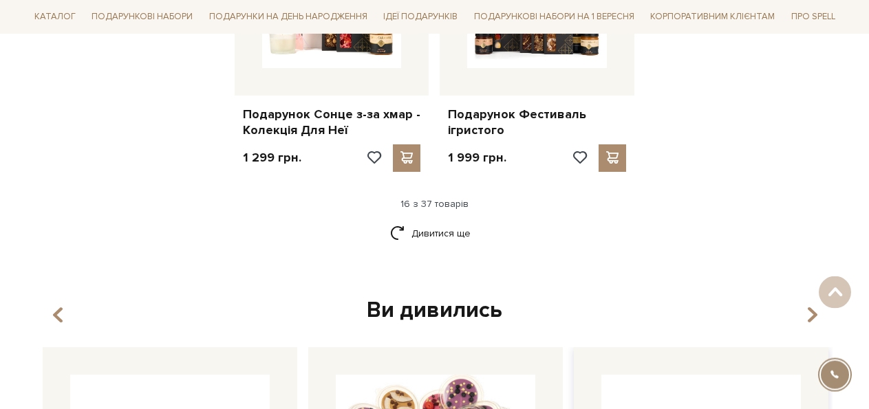
scroll to position [1861, 0]
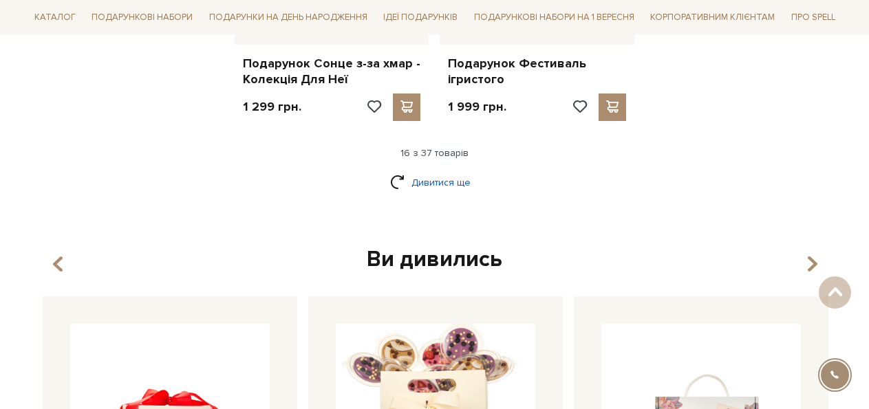
click at [429, 179] on link "Дивитися ще" at bounding box center [434, 183] width 89 height 24
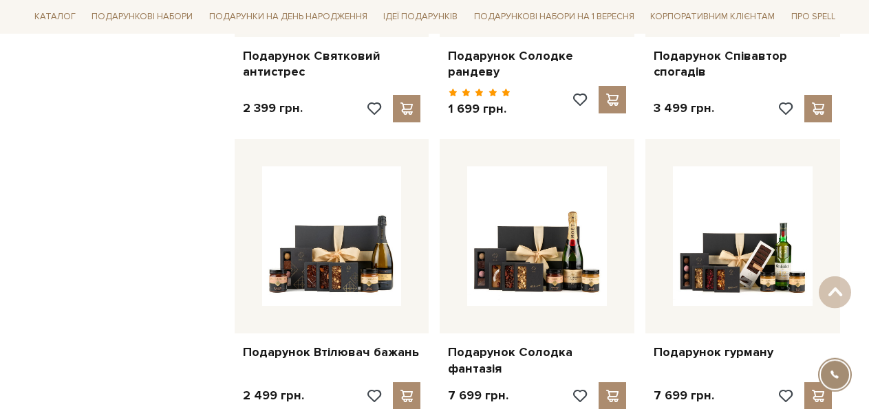
scroll to position [3124, 0]
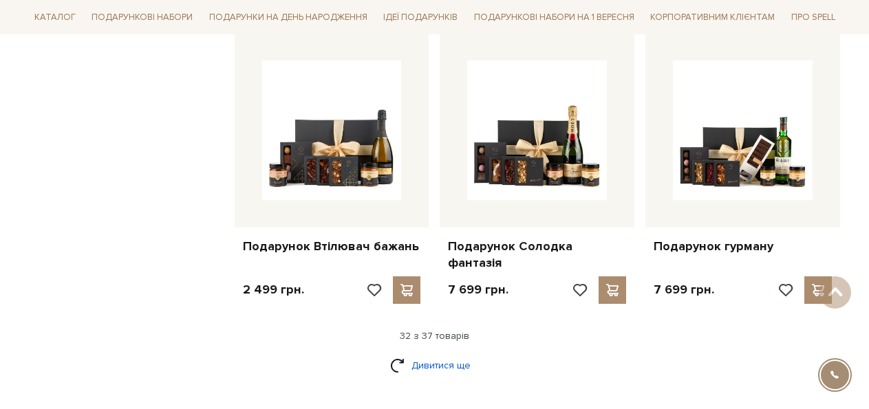
click at [419, 354] on link "Дивитися ще" at bounding box center [434, 366] width 89 height 24
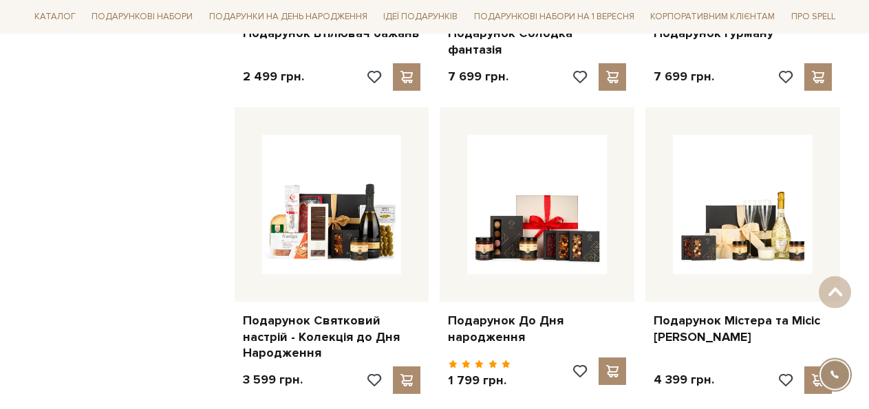
scroll to position [3335, 0]
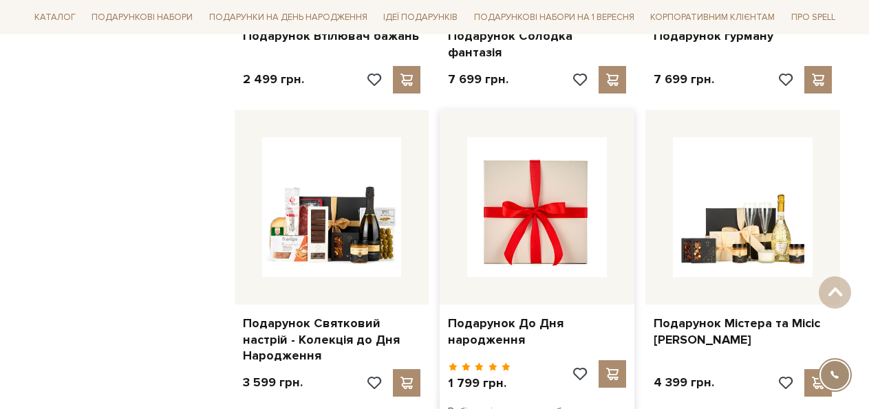
click at [526, 217] on img at bounding box center [537, 208] width 140 height 140
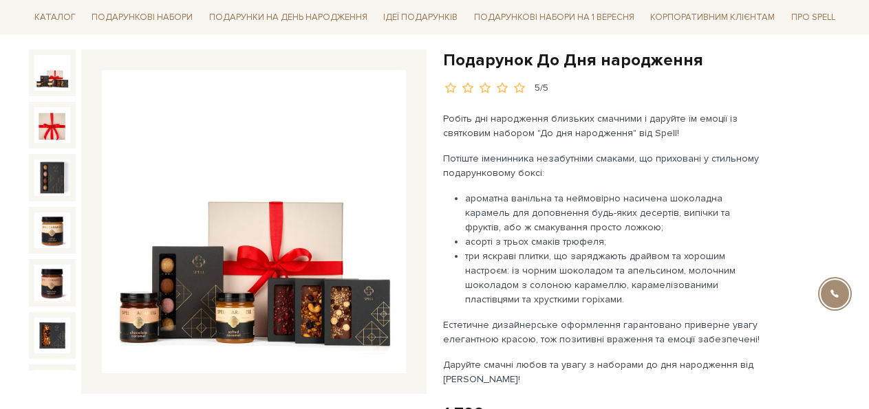
scroll to position [140, 0]
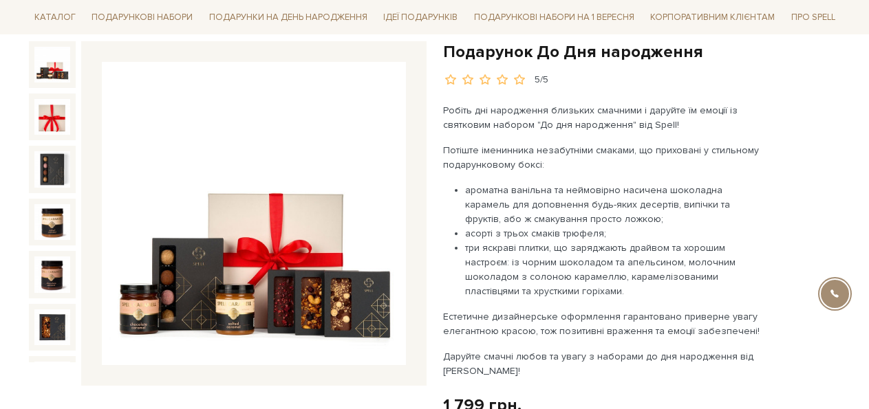
click at [351, 297] on img at bounding box center [254, 214] width 304 height 304
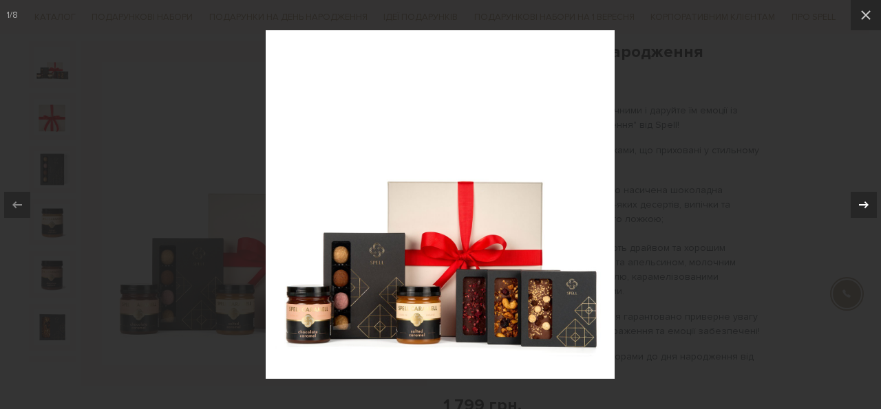
click at [868, 203] on icon at bounding box center [863, 205] width 17 height 17
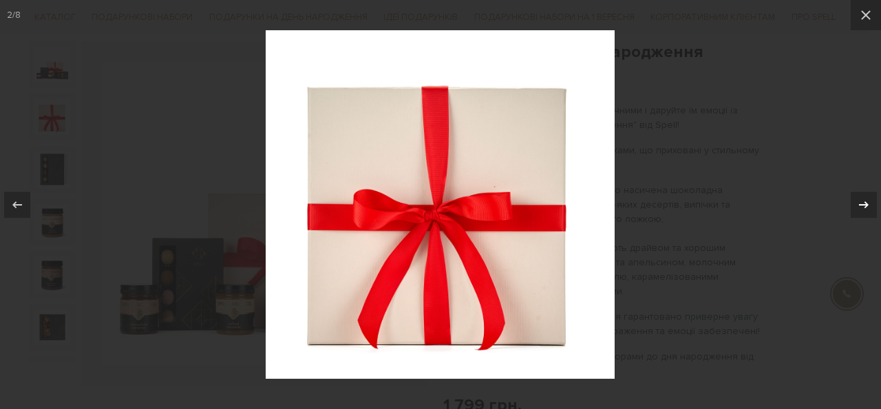
click at [868, 203] on icon at bounding box center [863, 205] width 17 height 17
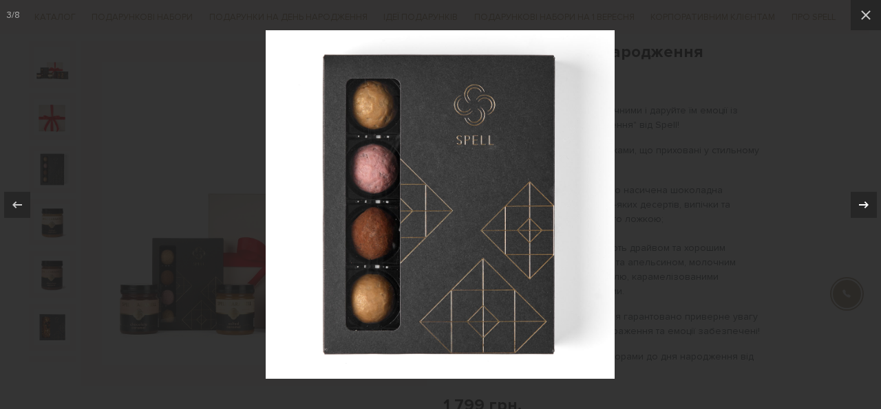
click at [868, 203] on icon at bounding box center [863, 205] width 17 height 17
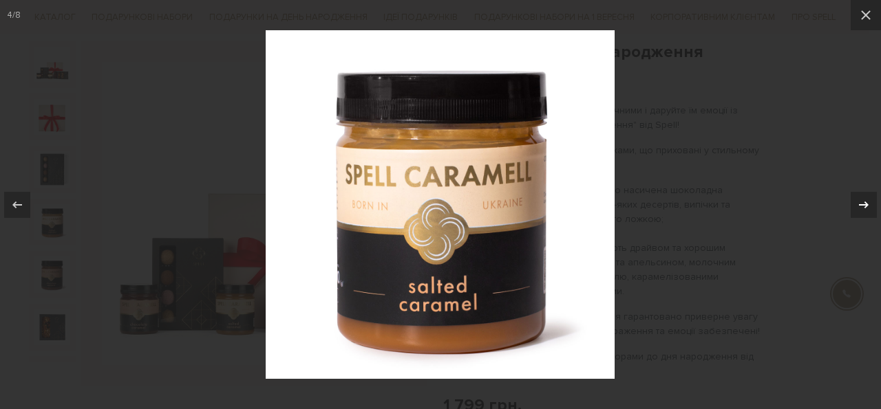
click at [868, 203] on icon at bounding box center [863, 205] width 17 height 17
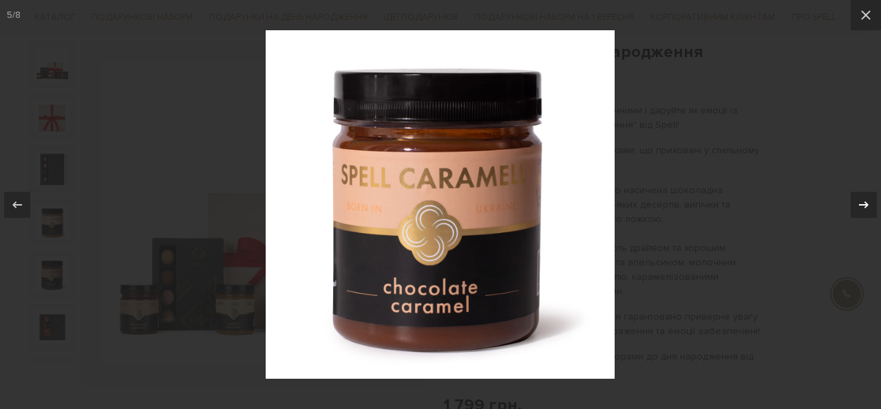
click at [868, 203] on icon at bounding box center [863, 205] width 17 height 17
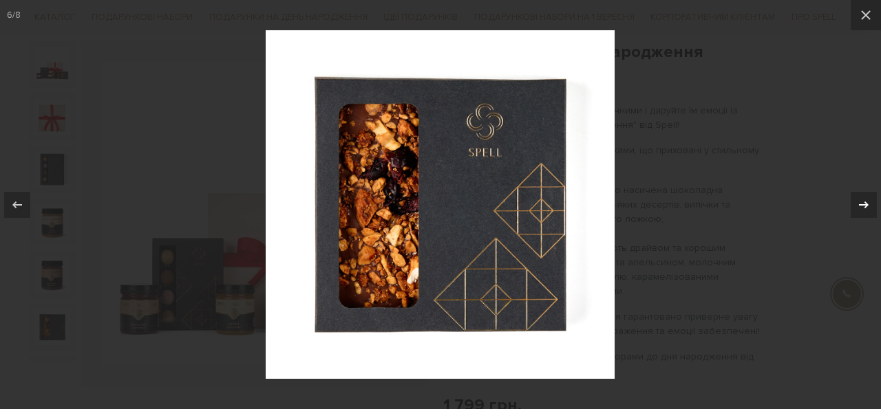
click at [868, 203] on icon at bounding box center [863, 205] width 17 height 17
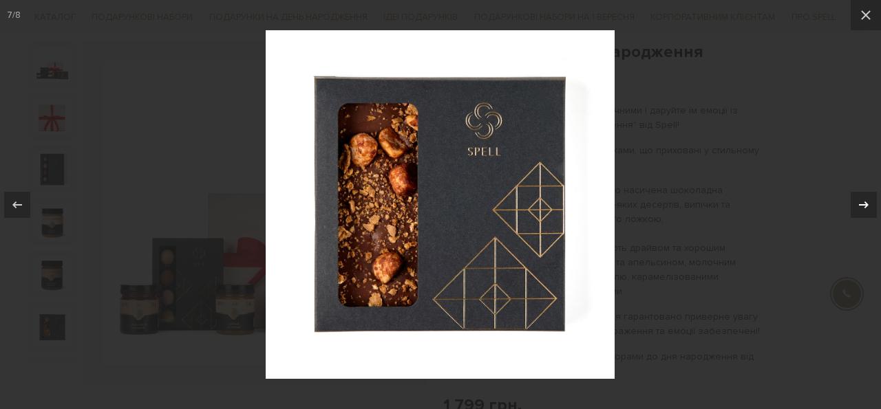
click at [868, 203] on icon at bounding box center [863, 205] width 17 height 17
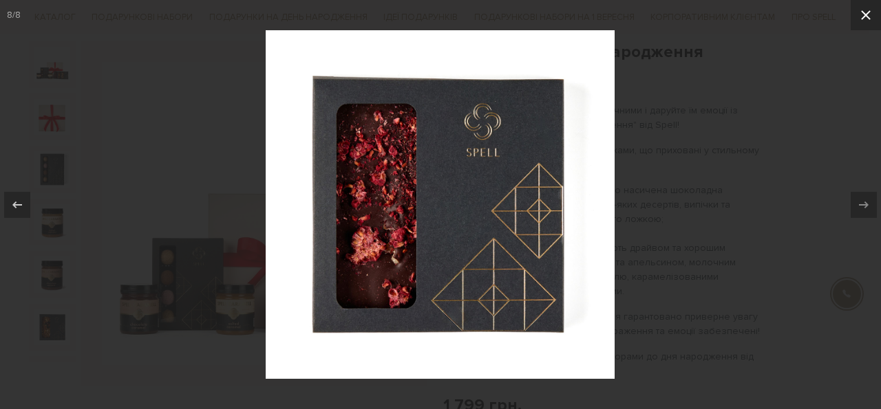
click at [862, 21] on icon at bounding box center [865, 15] width 17 height 17
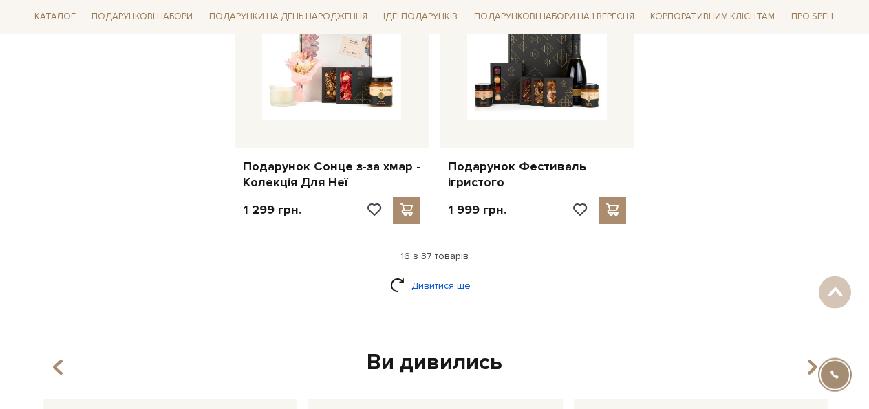
scroll to position [1778, 0]
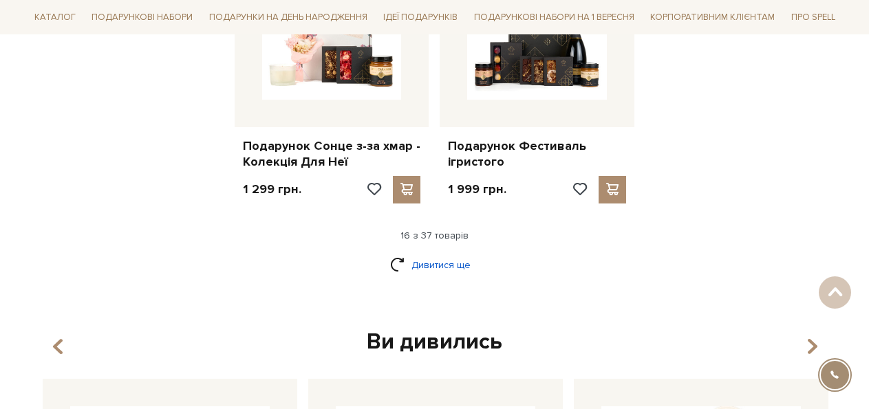
click at [437, 261] on link "Дивитися ще" at bounding box center [434, 265] width 89 height 24
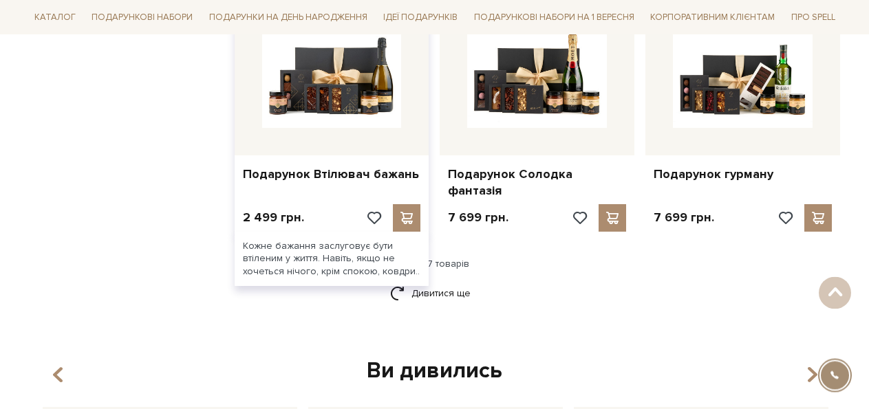
scroll to position [3252, 0]
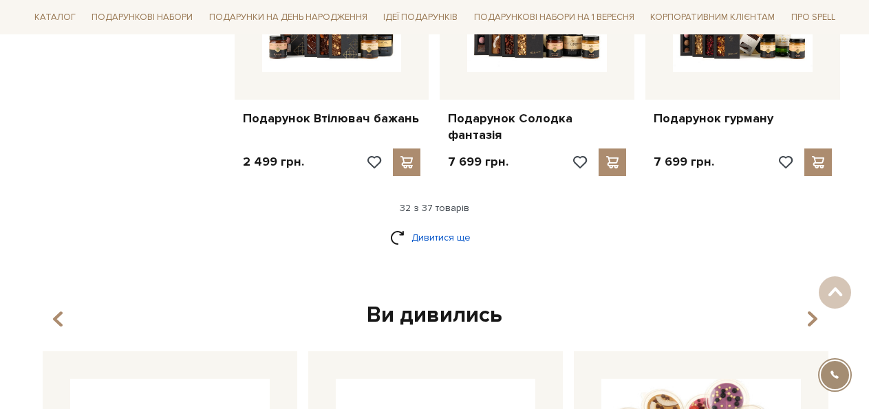
click at [461, 226] on link "Дивитися ще" at bounding box center [434, 238] width 89 height 24
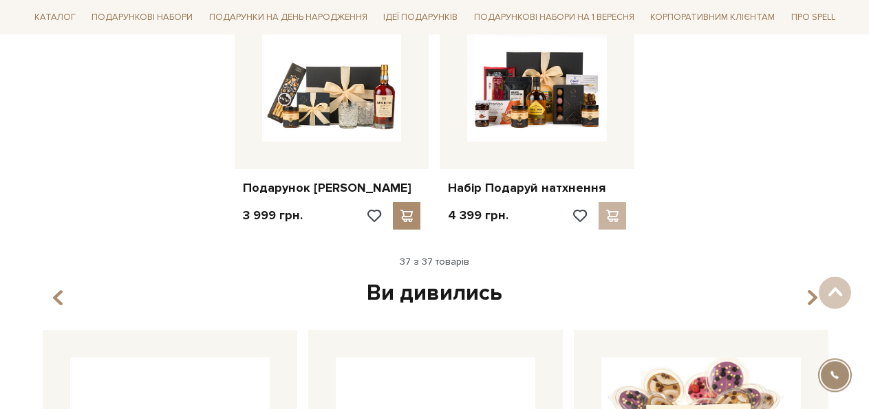
scroll to position [3813, 0]
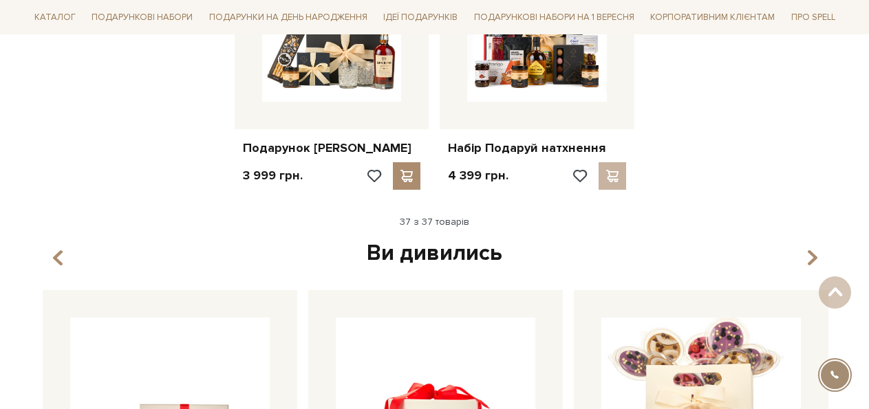
click at [455, 216] on div "37 з 37 товарів" at bounding box center [434, 222] width 823 height 12
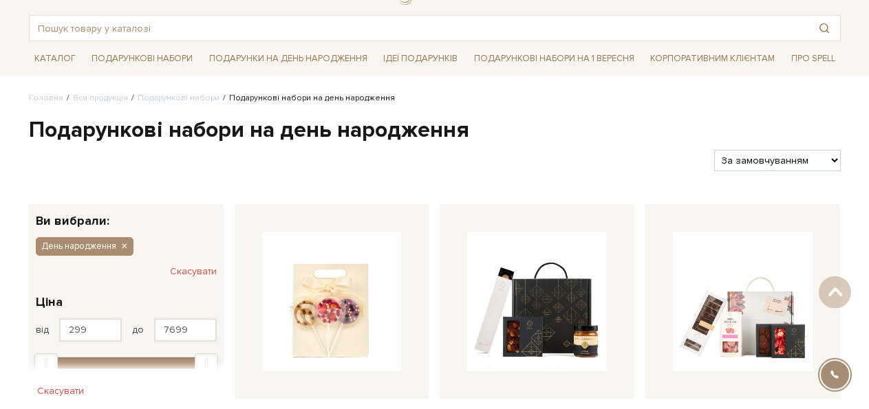
scroll to position [0, 0]
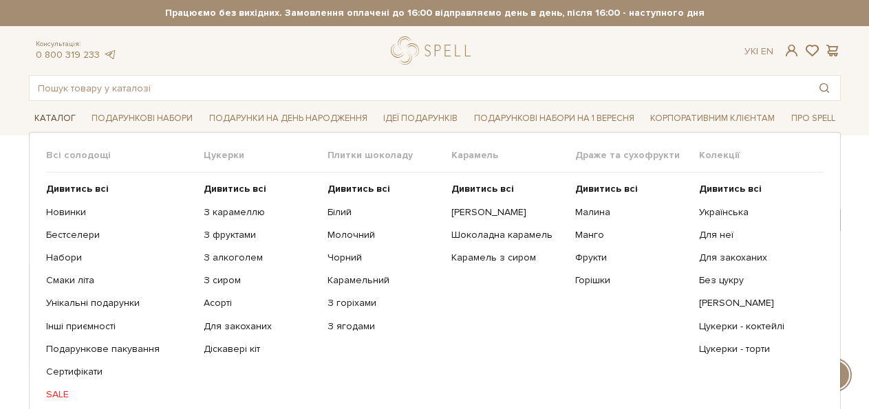
click at [52, 116] on link "Каталог" at bounding box center [55, 118] width 52 height 21
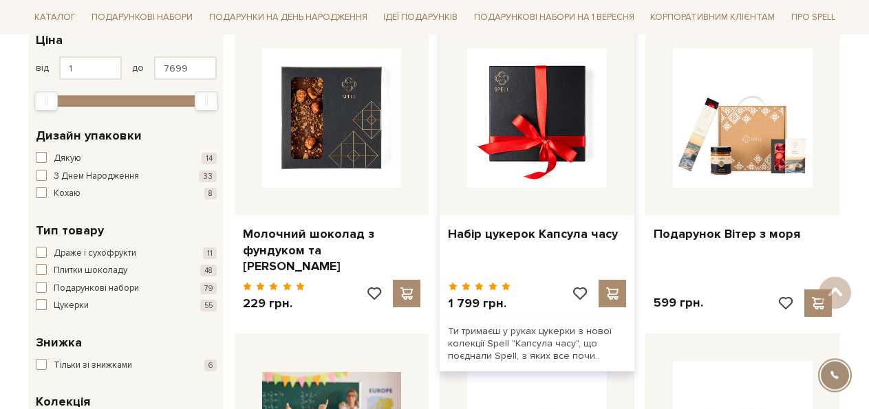
scroll to position [278, 0]
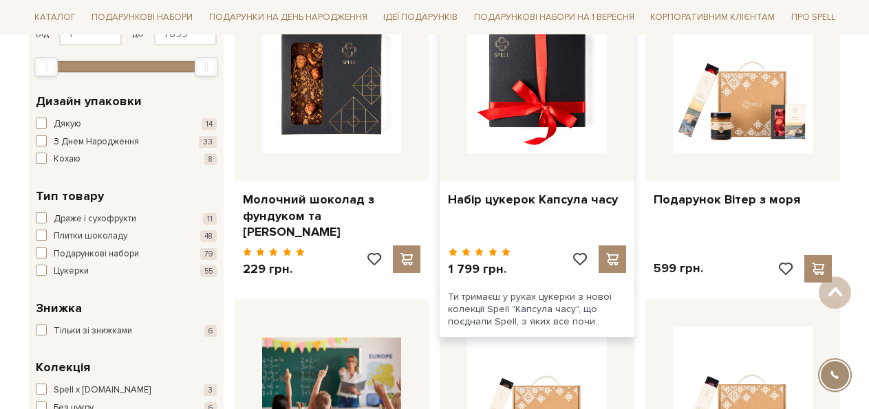
click at [530, 114] on img at bounding box center [537, 84] width 140 height 140
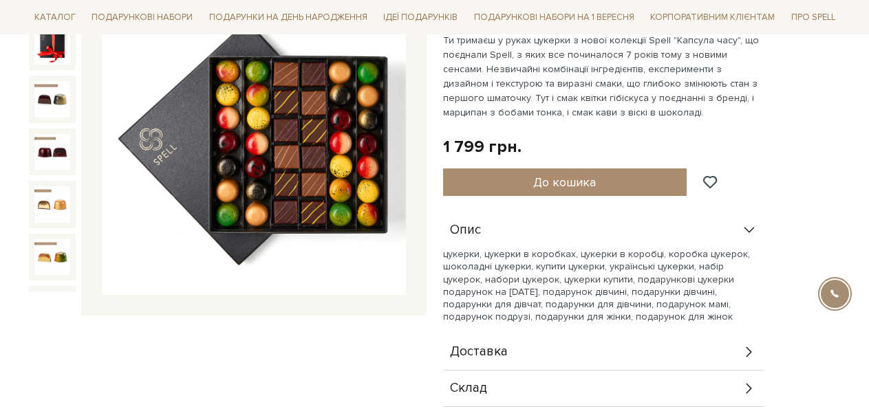
scroll to position [140, 0]
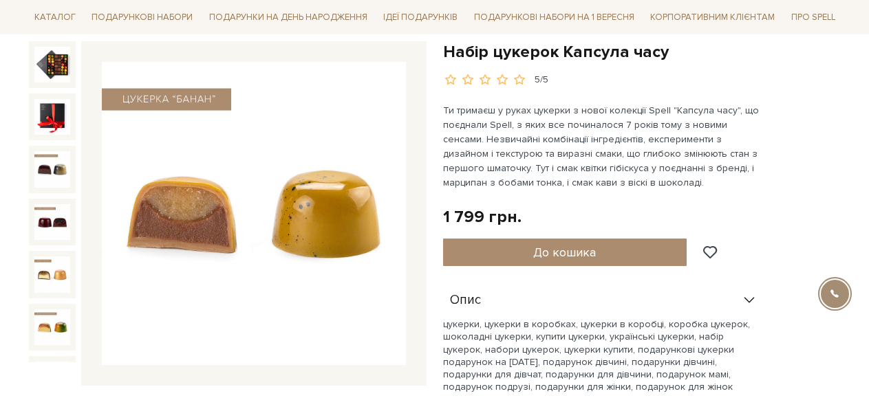
click at [70, 363] on div at bounding box center [228, 213] width 398 height 345
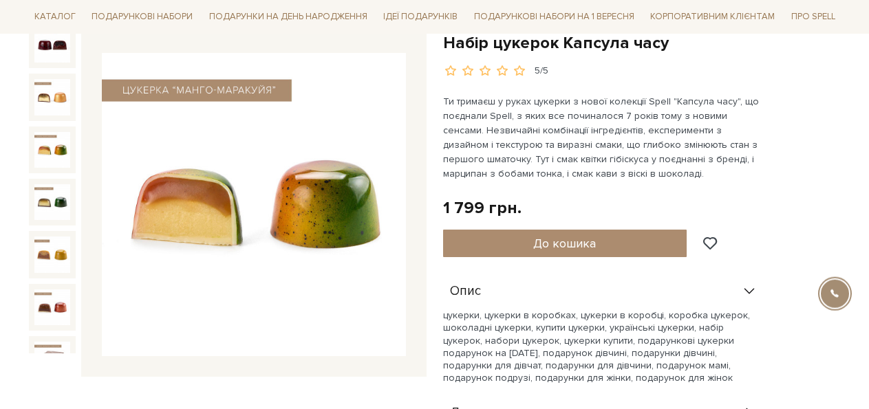
scroll to position [0, 0]
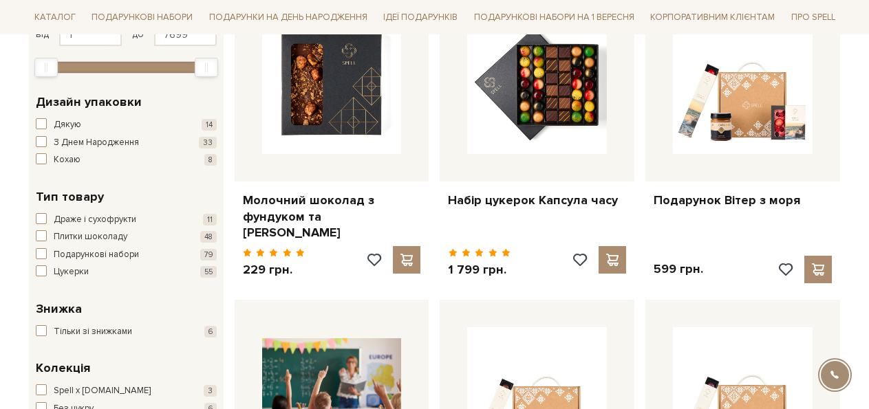
scroll to position [278, 0]
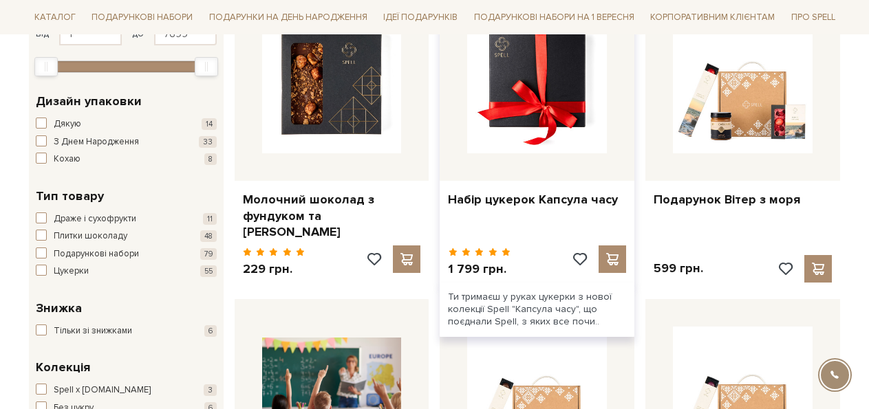
click at [499, 113] on img at bounding box center [537, 84] width 140 height 140
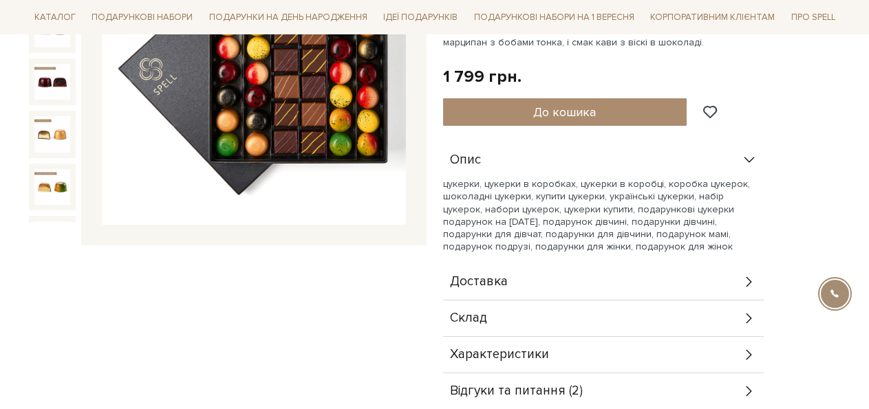
scroll to position [351, 0]
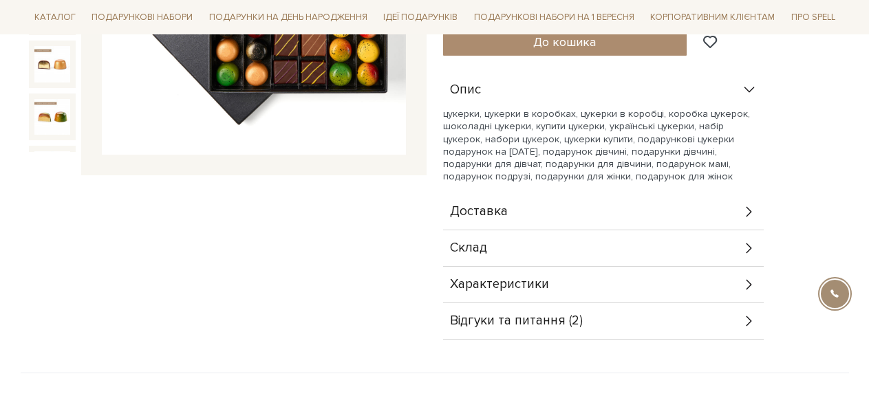
click at [749, 250] on icon at bounding box center [749, 249] width 6 height 10
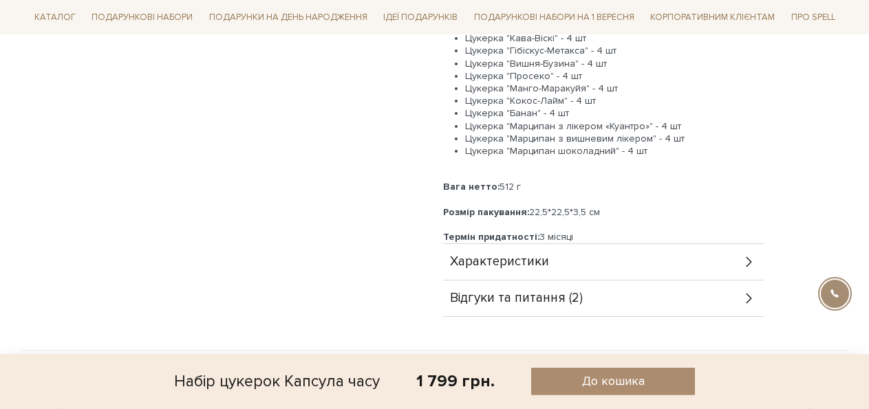
scroll to position [632, 0]
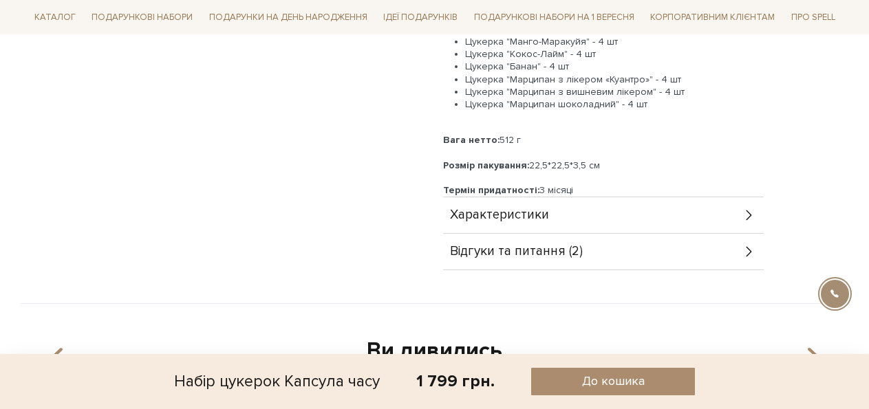
click at [735, 249] on div "Відгуки та питання (2)" at bounding box center [603, 252] width 321 height 36
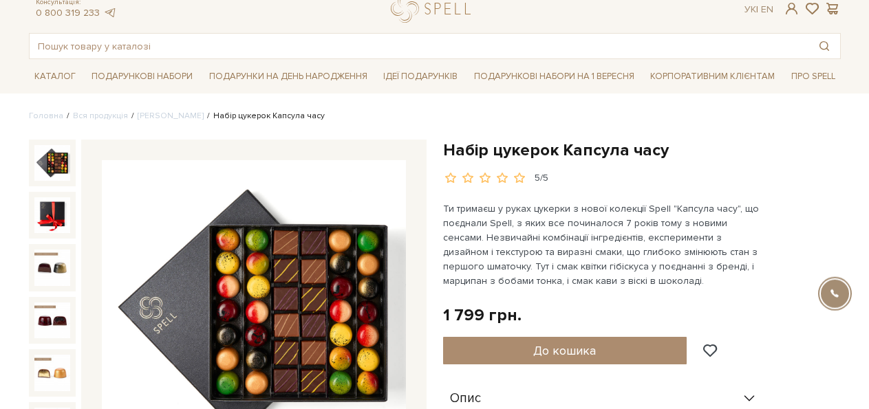
scroll to position [0, 0]
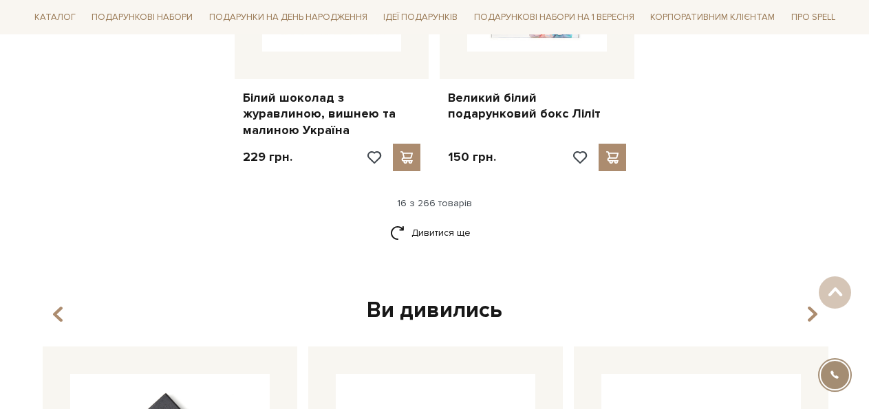
scroll to position [1891, 0]
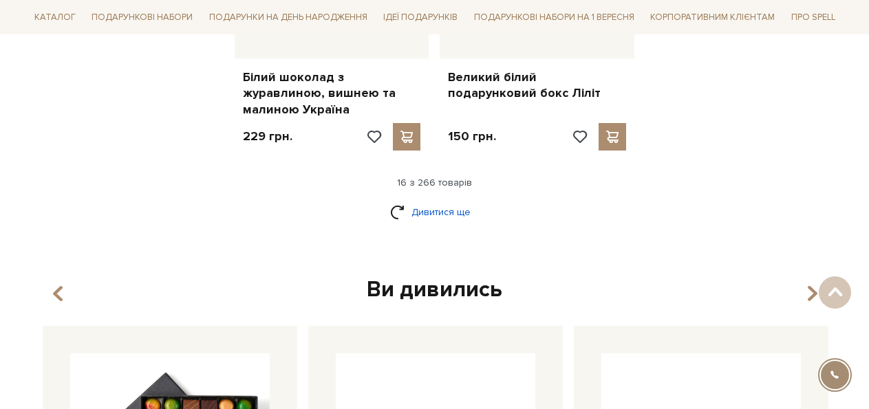
click at [429, 200] on link "Дивитися ще" at bounding box center [434, 212] width 89 height 24
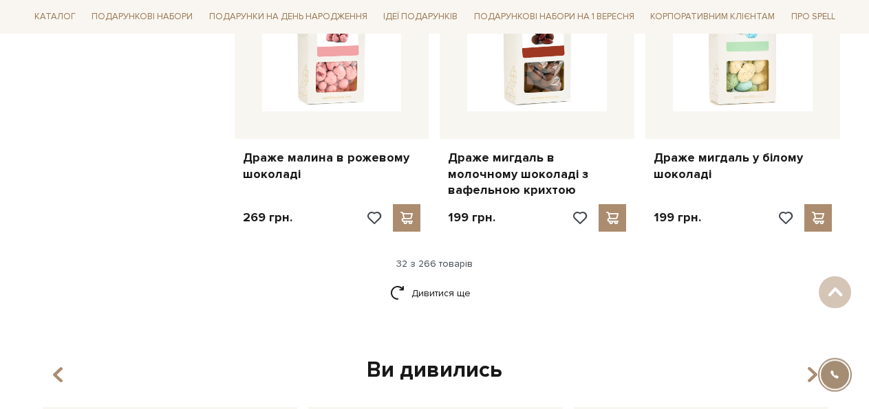
scroll to position [3295, 0]
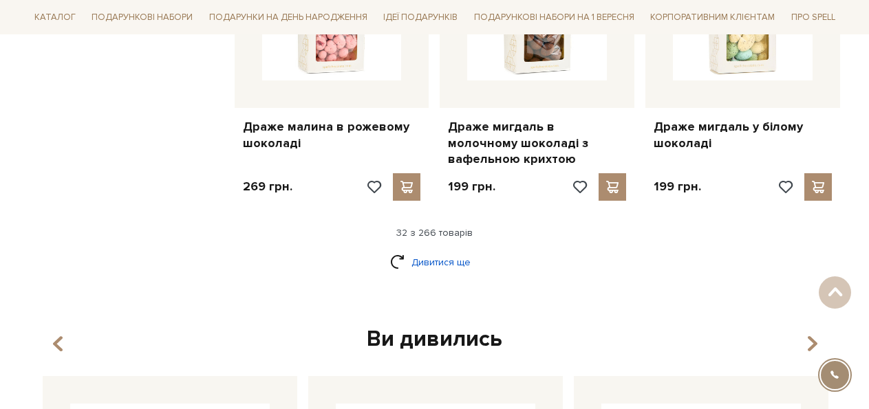
click at [459, 250] on link "Дивитися ще" at bounding box center [434, 262] width 89 height 24
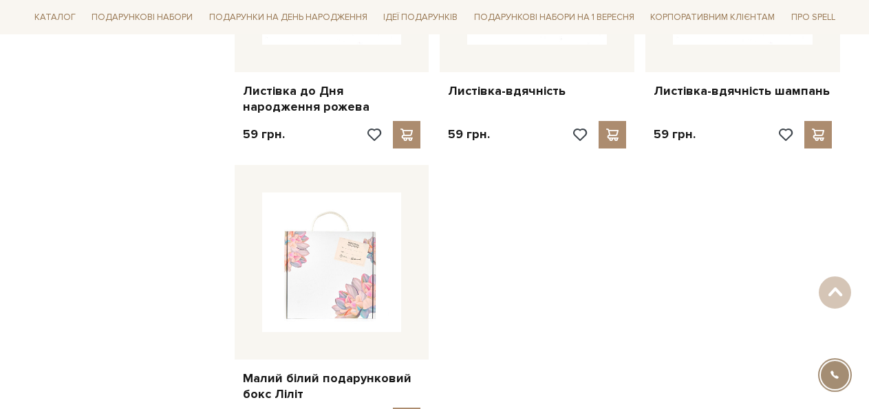
scroll to position [4698, 0]
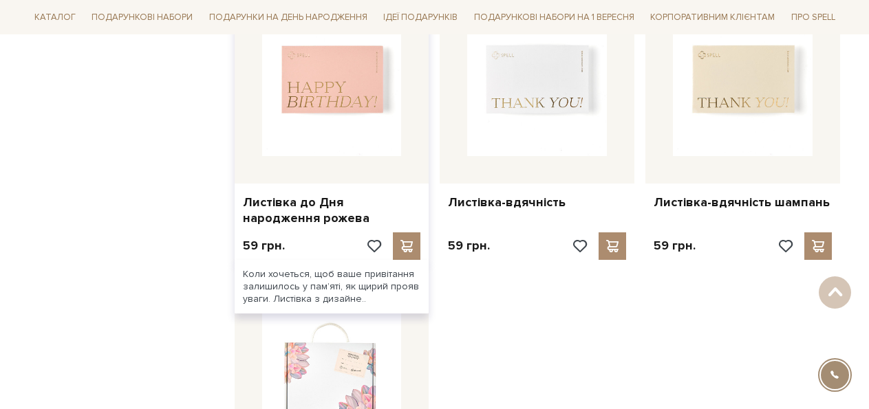
click at [351, 77] on img at bounding box center [332, 87] width 140 height 140
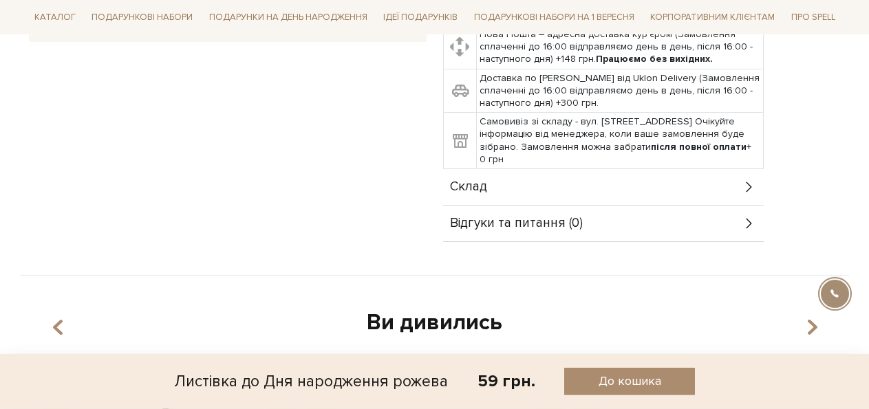
scroll to position [491, 0]
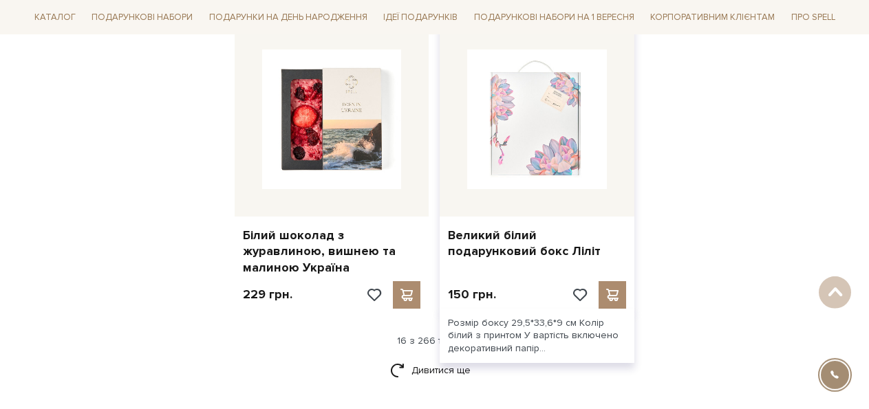
scroll to position [1752, 0]
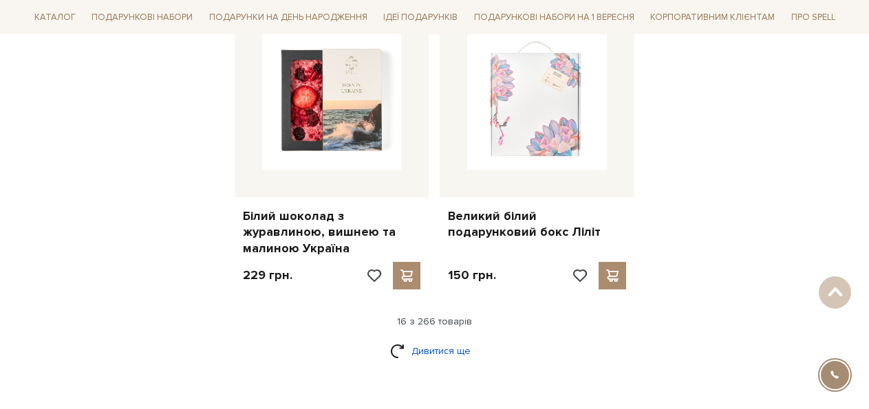
click at [444, 339] on link "Дивитися ще" at bounding box center [434, 351] width 89 height 24
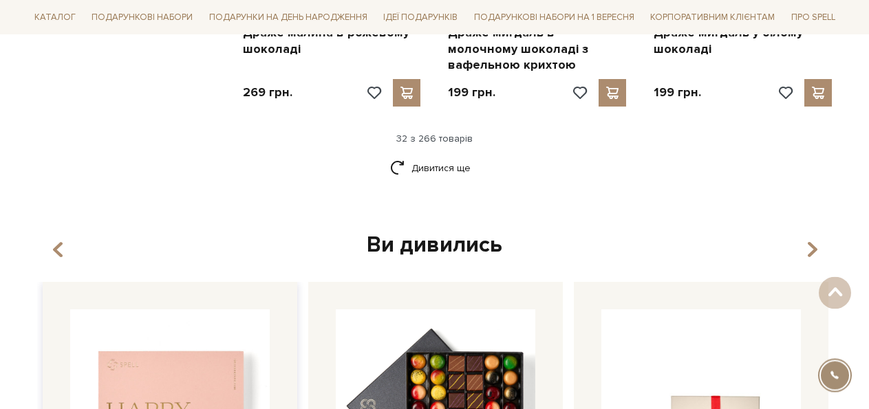
scroll to position [3296, 0]
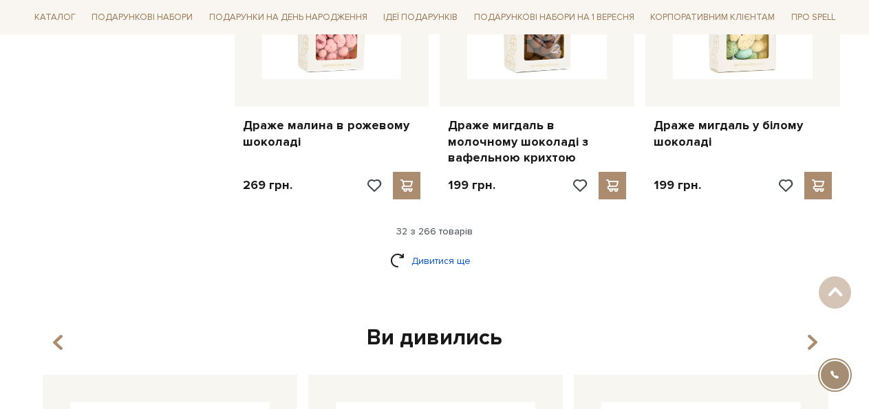
click at [452, 249] on link "Дивитися ще" at bounding box center [434, 261] width 89 height 24
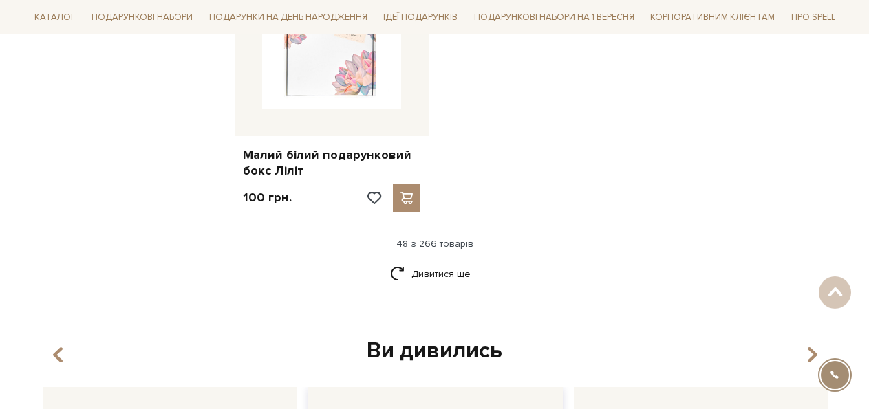
scroll to position [5120, 0]
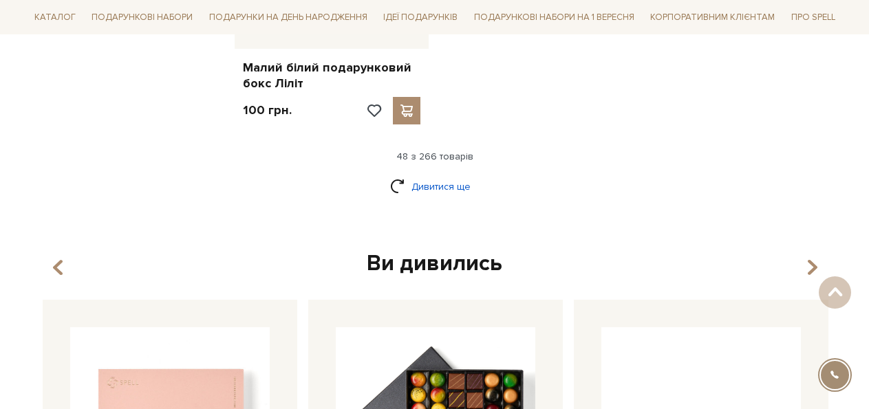
click at [454, 175] on link "Дивитися ще" at bounding box center [434, 187] width 89 height 24
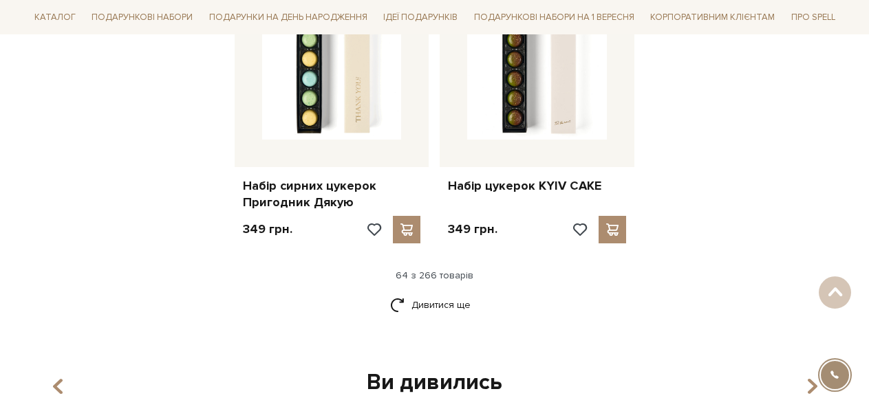
scroll to position [6524, 0]
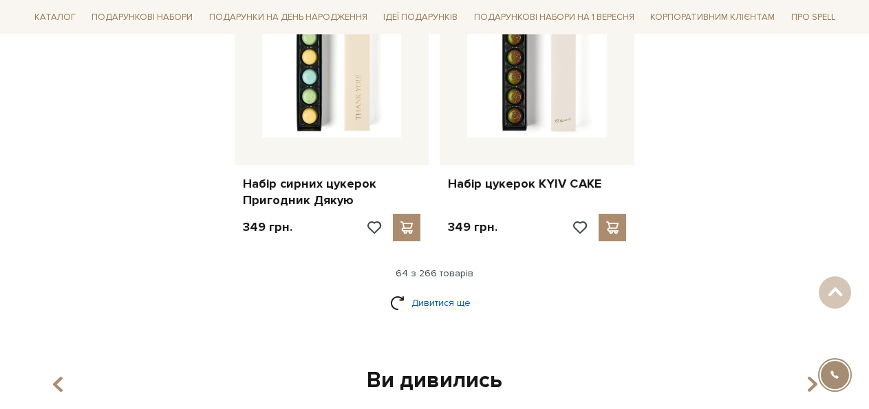
click at [438, 291] on link "Дивитися ще" at bounding box center [434, 303] width 89 height 24
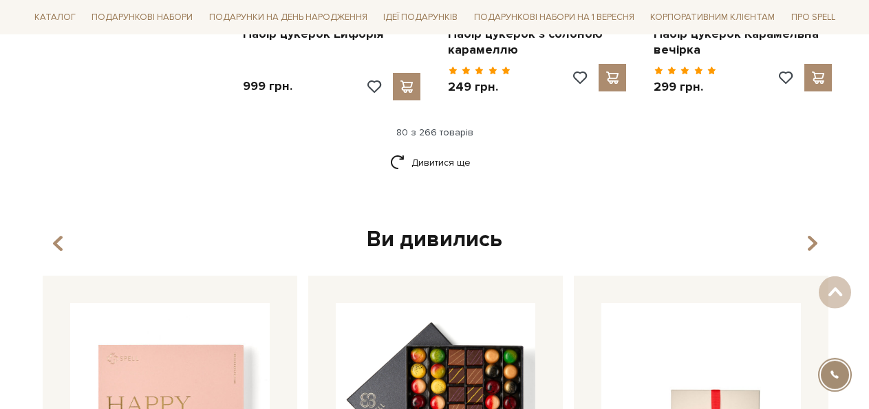
scroll to position [8138, 0]
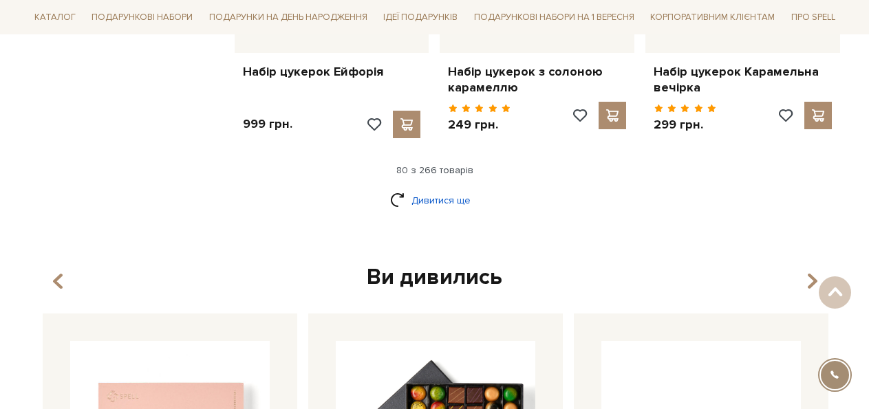
click at [435, 189] on link "Дивитися ще" at bounding box center [434, 201] width 89 height 24
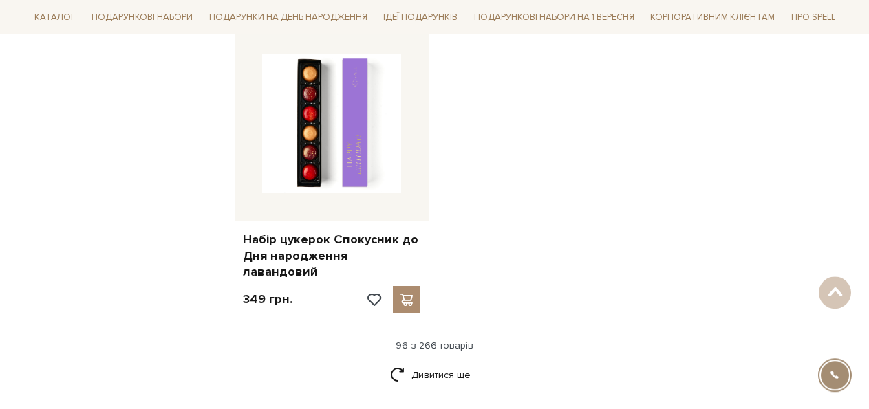
scroll to position [9752, 0]
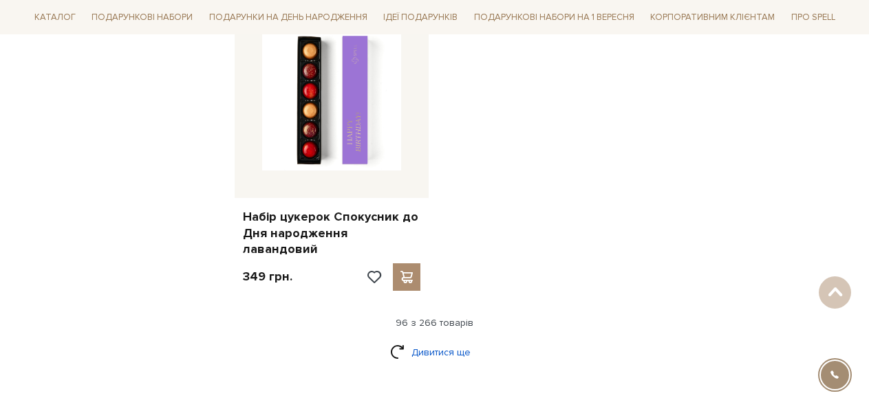
click at [452, 341] on link "Дивитися ще" at bounding box center [434, 353] width 89 height 24
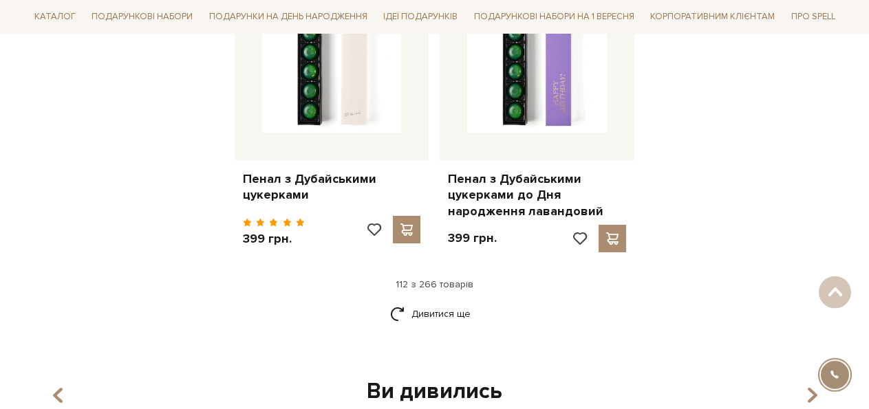
scroll to position [11296, 0]
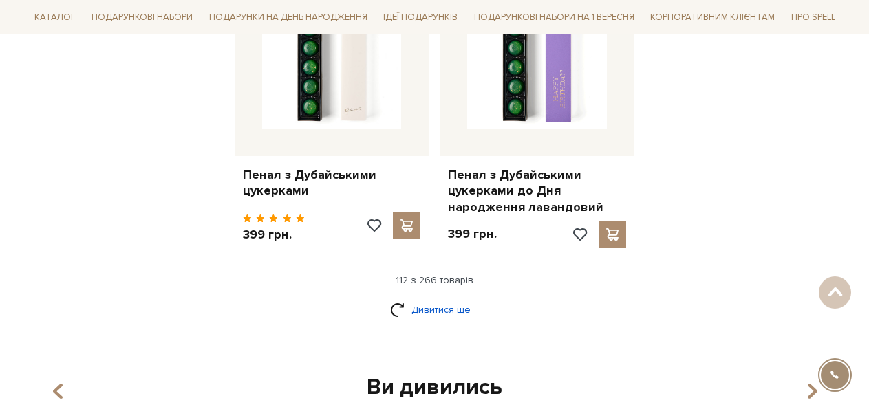
click at [435, 298] on link "Дивитися ще" at bounding box center [434, 310] width 89 height 24
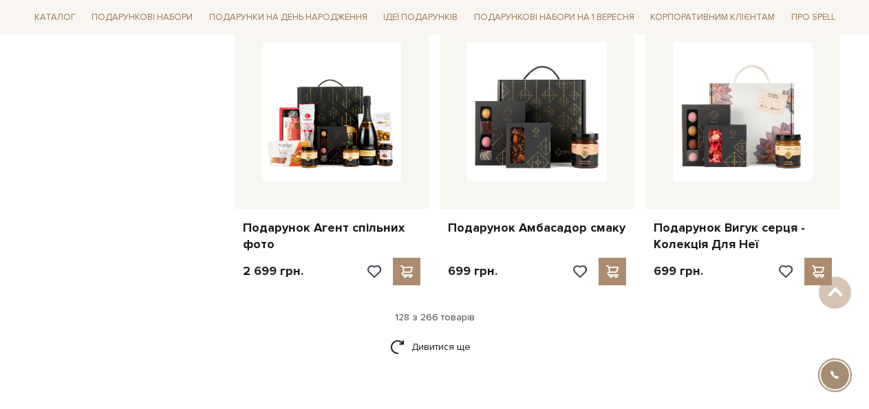
scroll to position [12699, 0]
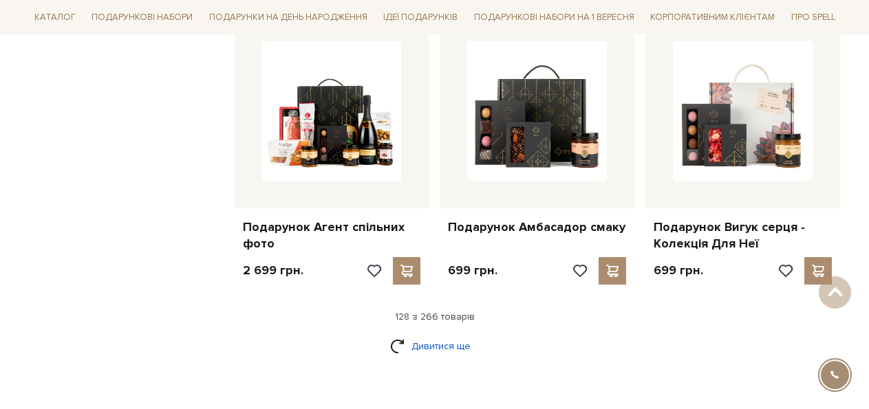
click at [437, 334] on link "Дивитися ще" at bounding box center [434, 346] width 89 height 24
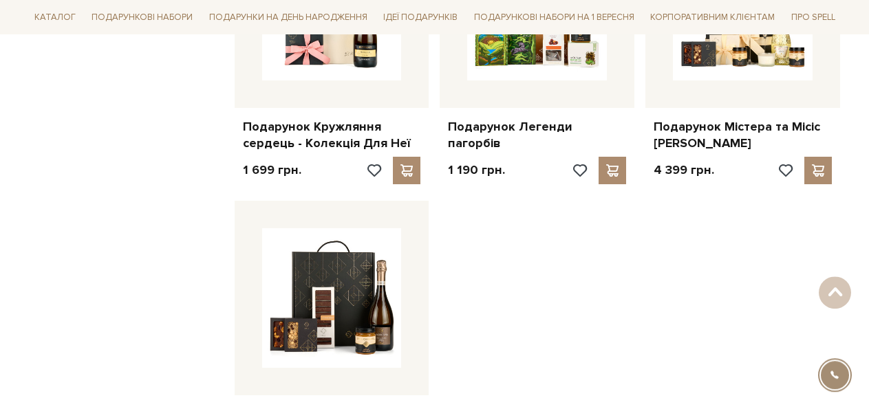
scroll to position [14313, 0]
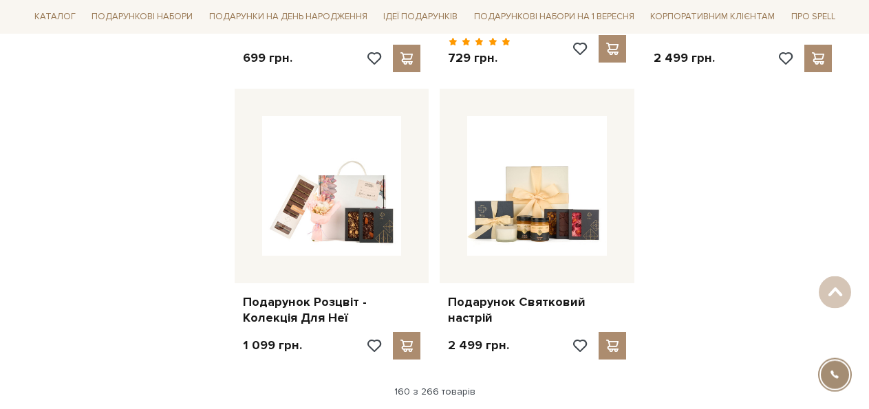
scroll to position [15857, 0]
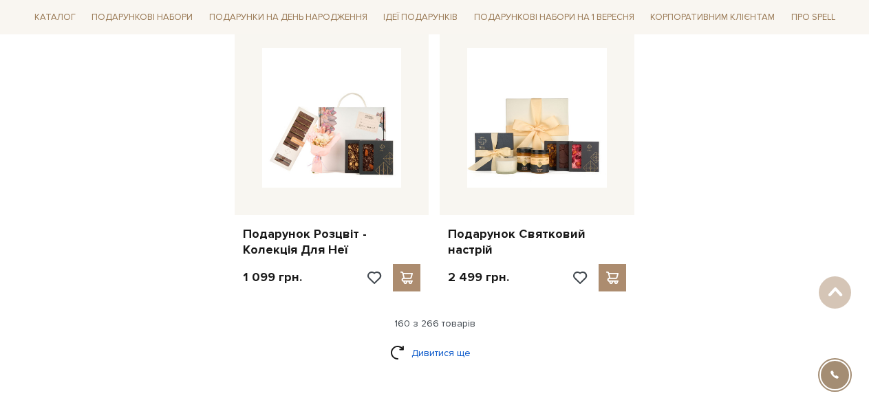
click at [432, 341] on link "Дивитися ще" at bounding box center [434, 353] width 89 height 24
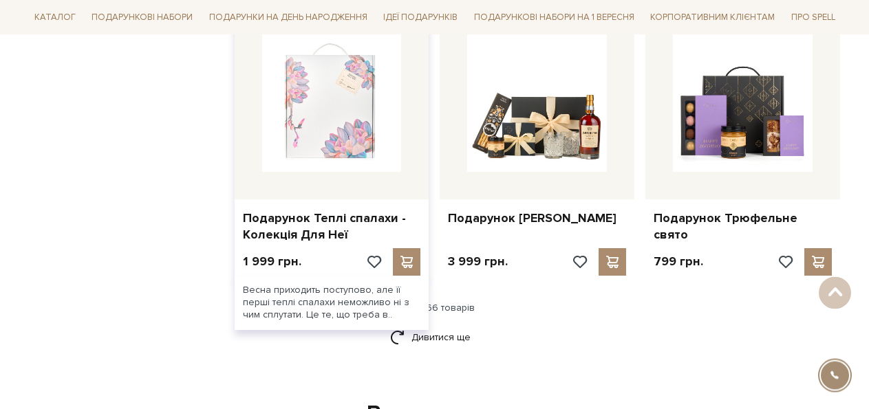
scroll to position [17260, 0]
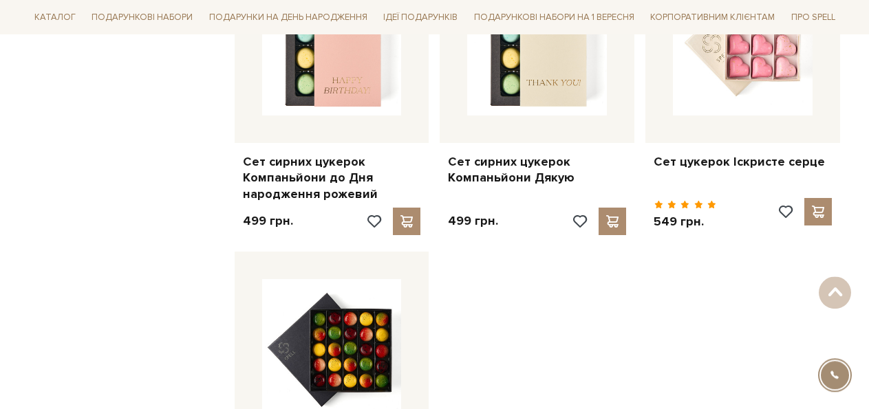
scroll to position [19014, 0]
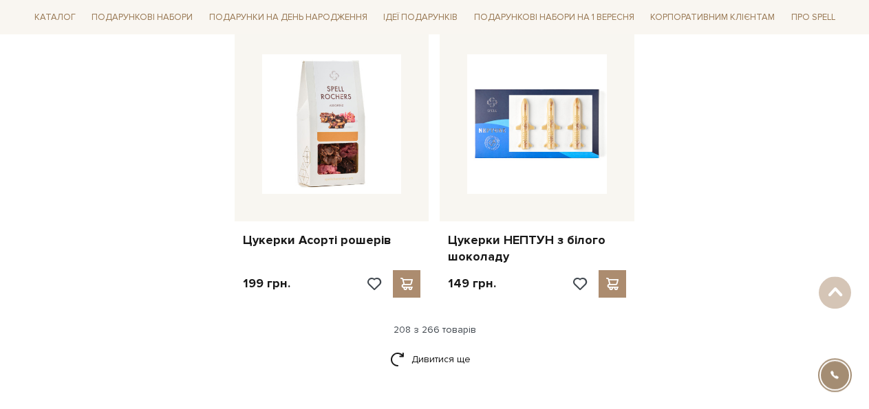
scroll to position [20558, 0]
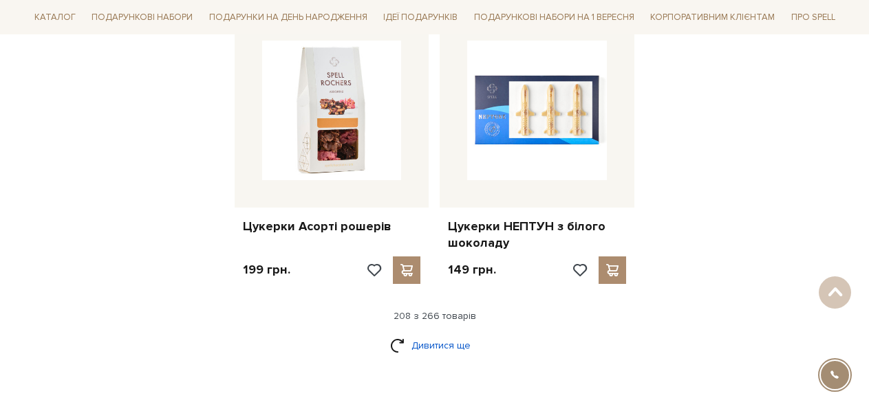
click at [436, 334] on link "Дивитися ще" at bounding box center [434, 346] width 89 height 24
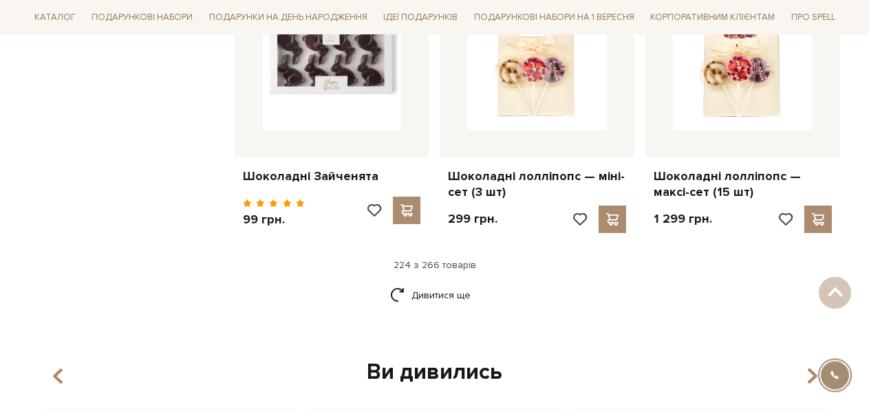
scroll to position [22172, 0]
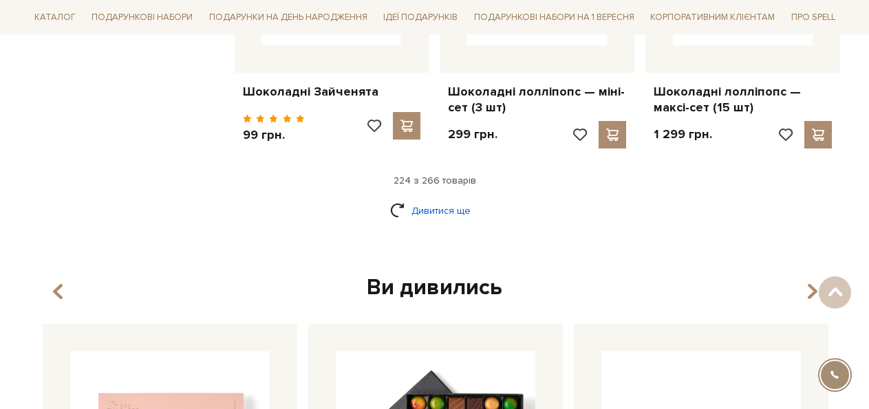
click at [435, 199] on link "Дивитися ще" at bounding box center [434, 211] width 89 height 24
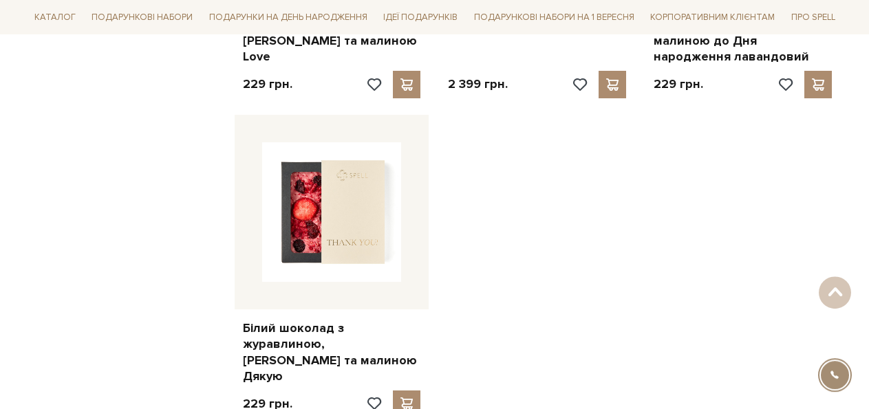
scroll to position [23716, 0]
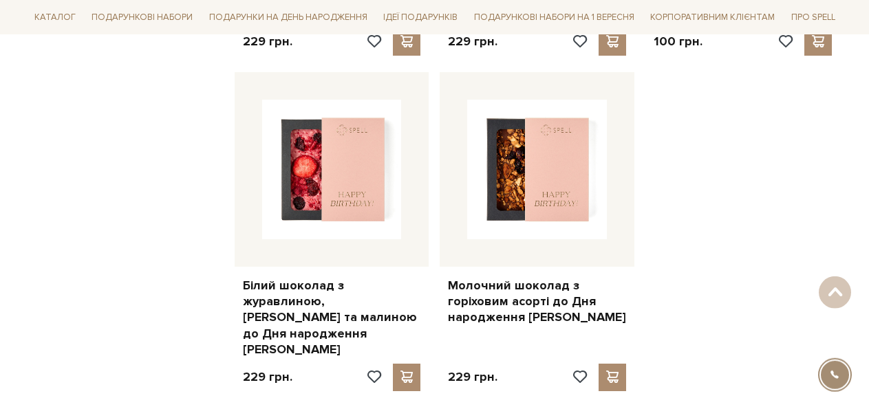
scroll to position [25330, 0]
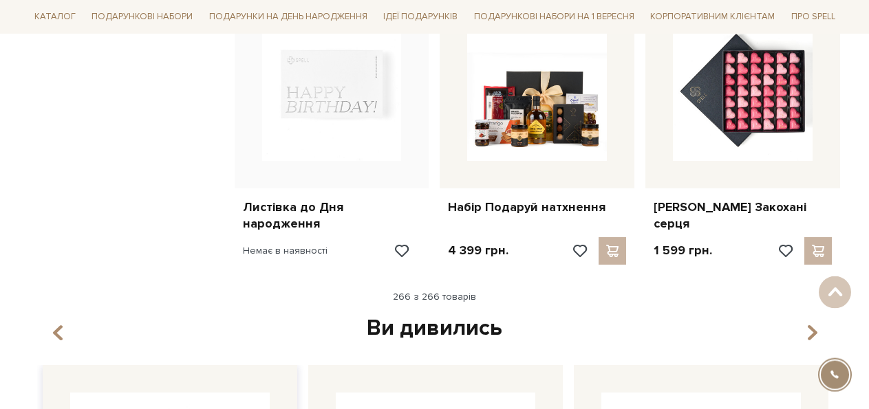
scroll to position [26383, 0]
